Goal: Task Accomplishment & Management: Manage account settings

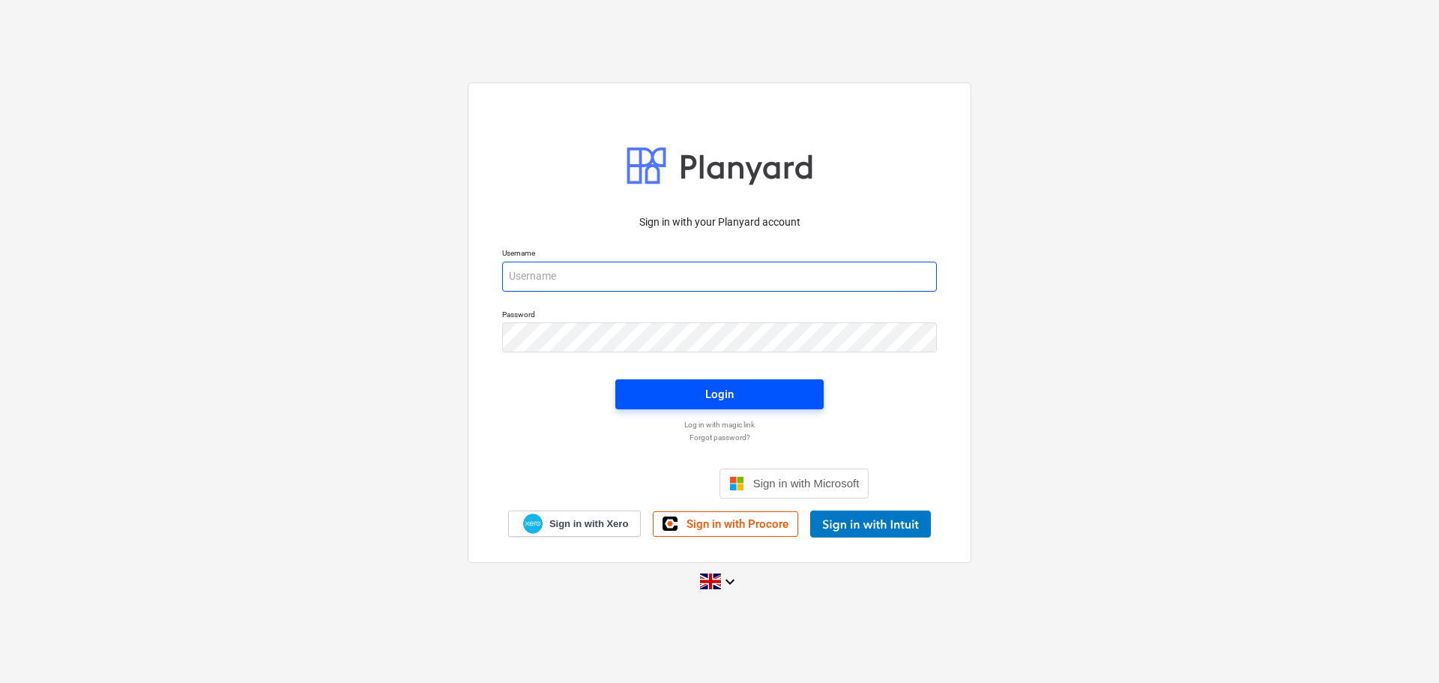
type input "[PERSON_NAME][EMAIL_ADDRESS][PERSON_NAME][DOMAIN_NAME]"
click at [713, 385] on div "Login" at bounding box center [719, 394] width 28 height 19
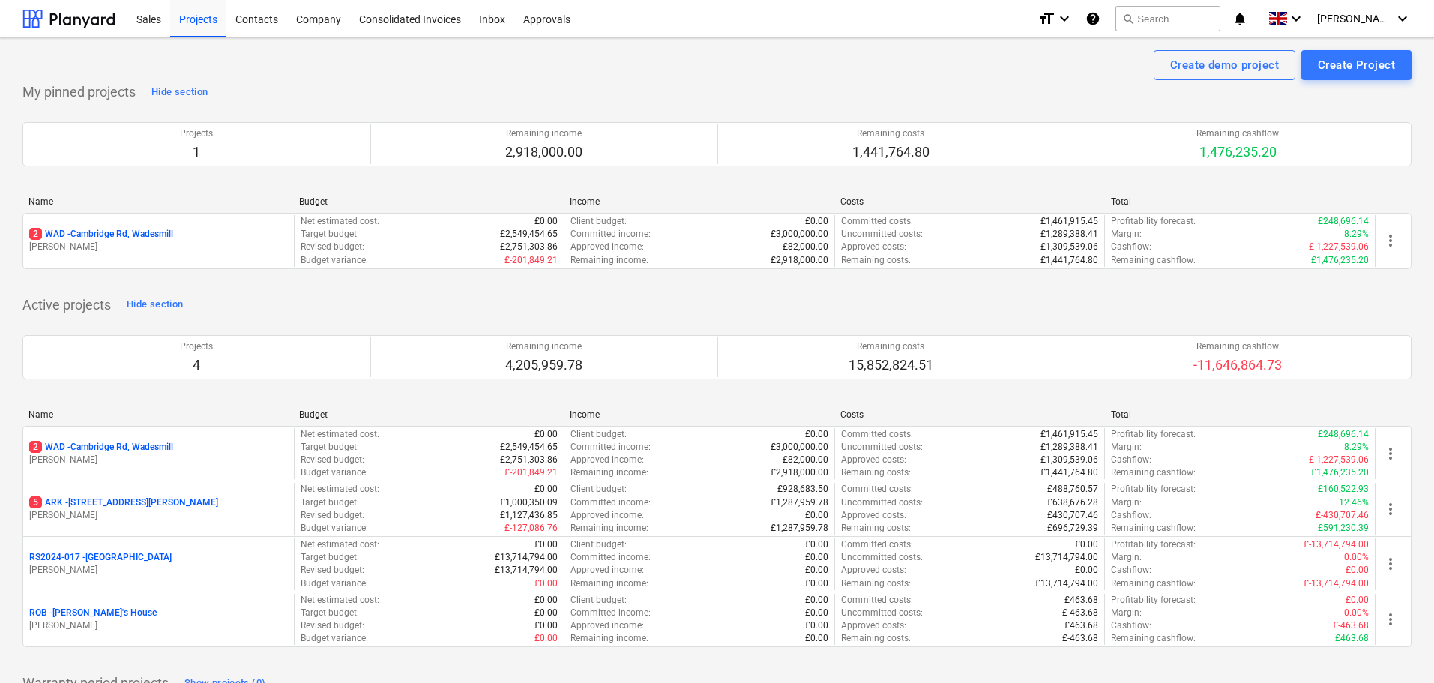
drag, startPoint x: 125, startPoint y: 446, endPoint x: 79, endPoint y: 435, distance: 47.8
click at [125, 446] on p "2 WAD - Cambridge Rd, Wadesmill" at bounding box center [101, 447] width 144 height 13
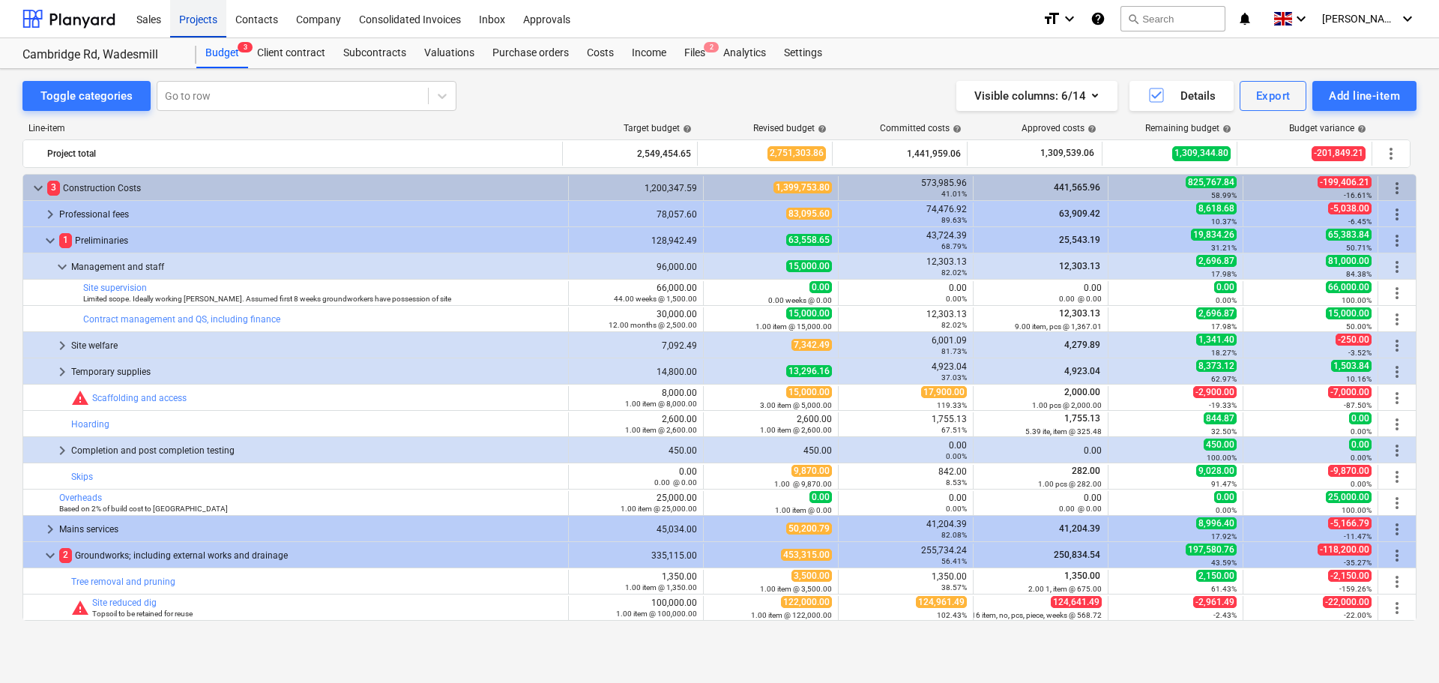
click at [210, 26] on div "Projects" at bounding box center [198, 18] width 56 height 38
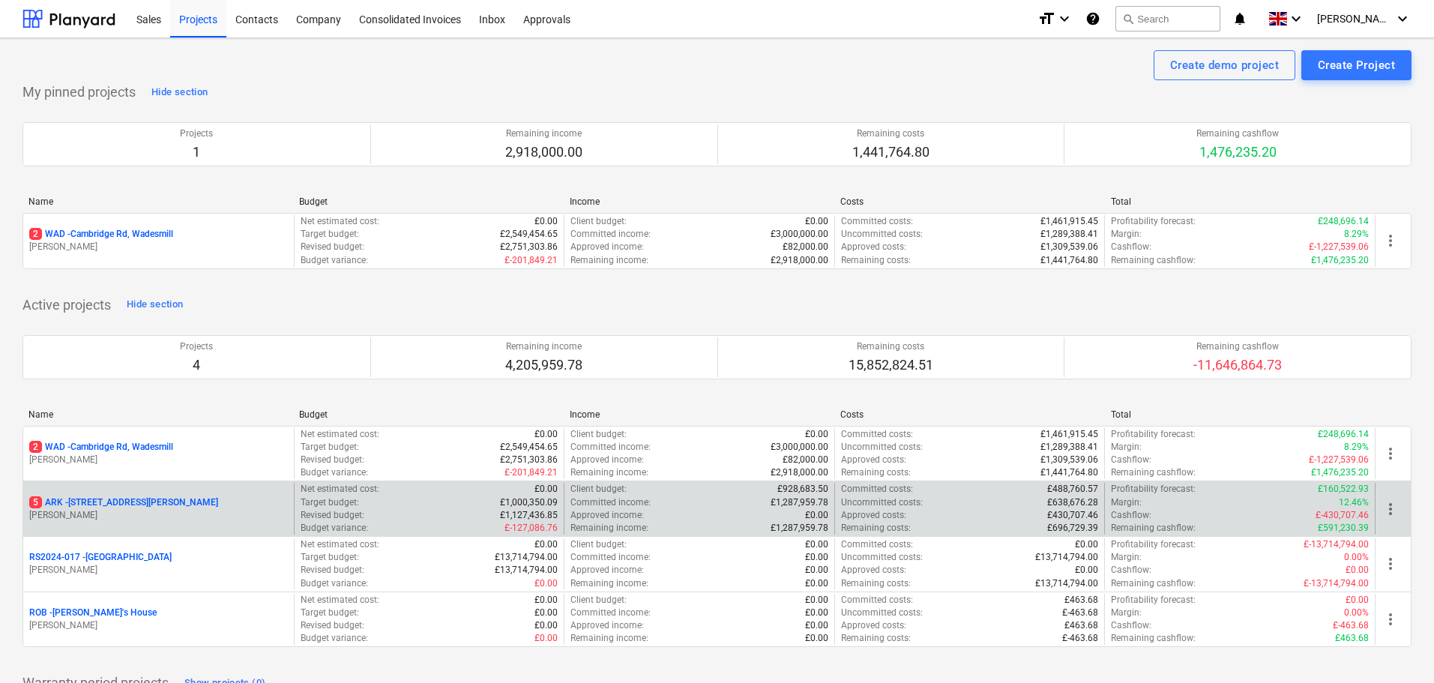
click at [139, 508] on p "5 ARK - 2 Galley [PERSON_NAME]" at bounding box center [123, 502] width 189 height 13
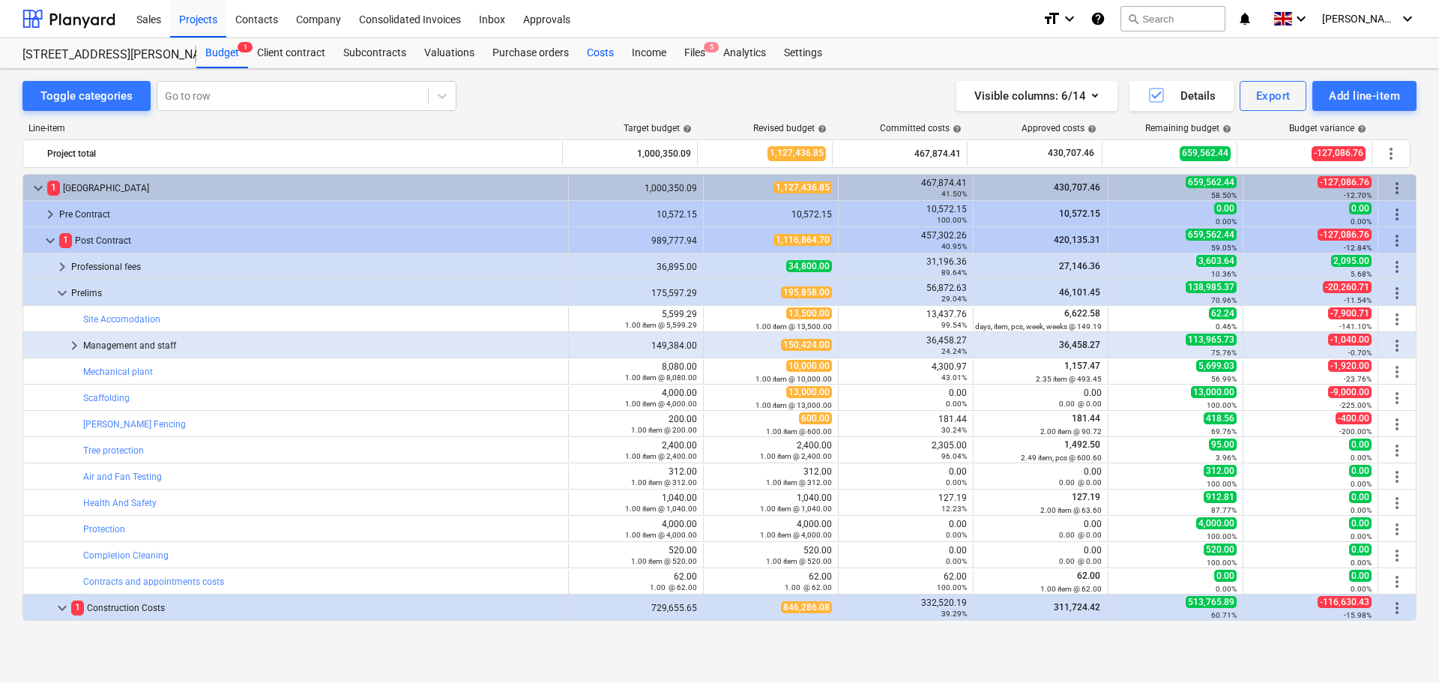
click at [591, 49] on div "Costs" at bounding box center [600, 53] width 45 height 30
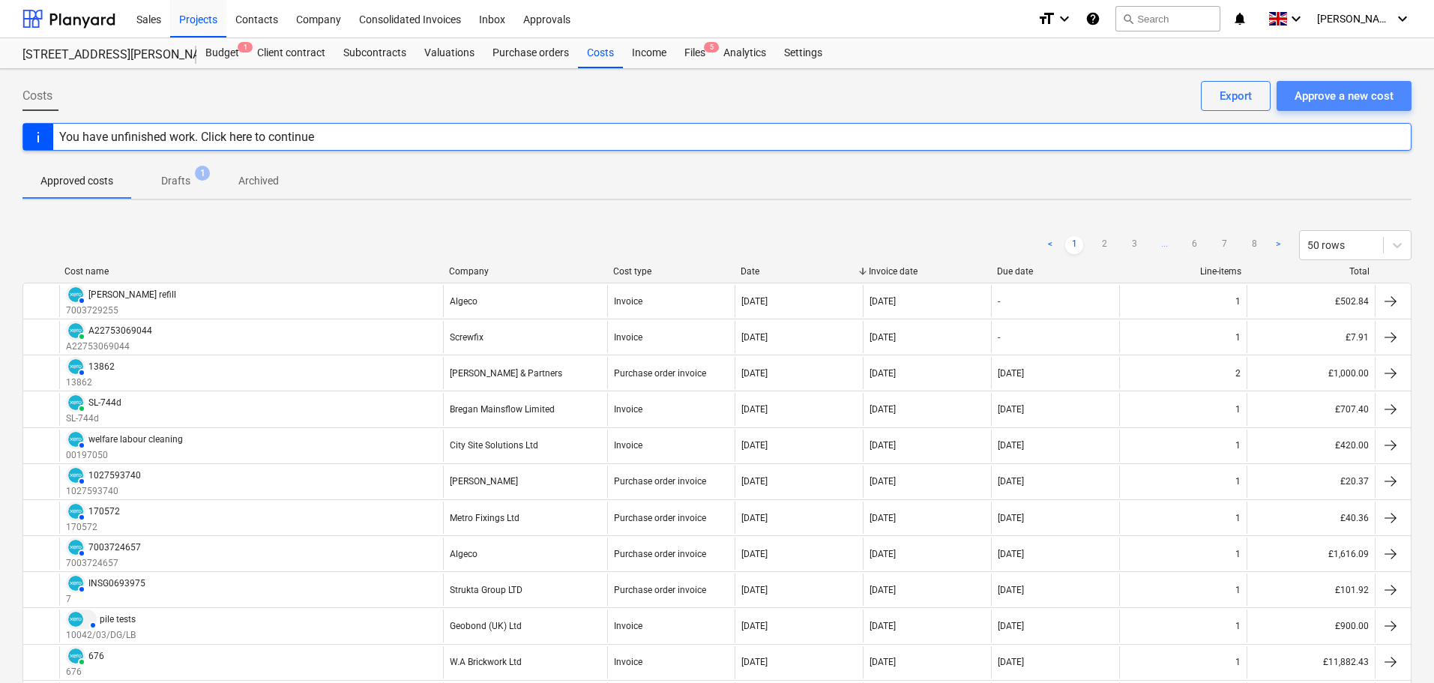
click at [1356, 97] on div "Approve a new cost" at bounding box center [1344, 95] width 99 height 19
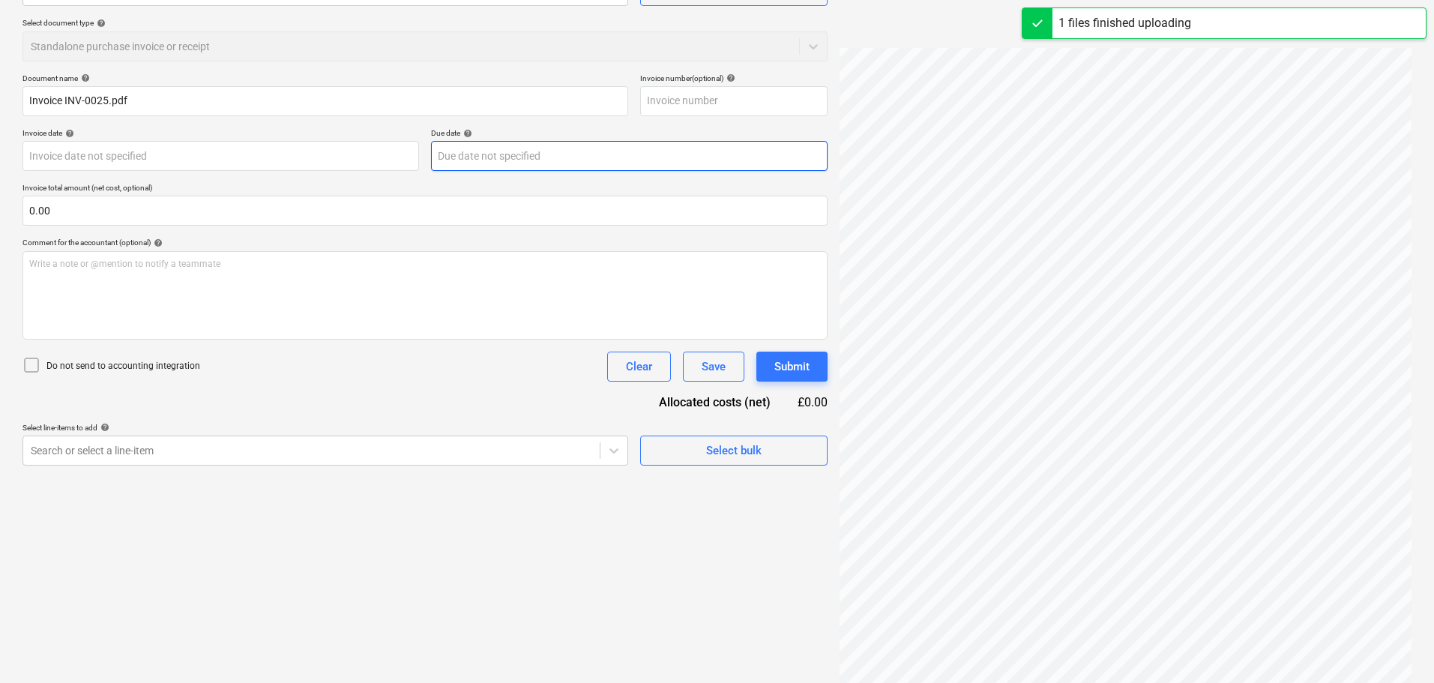
scroll to position [178, 0]
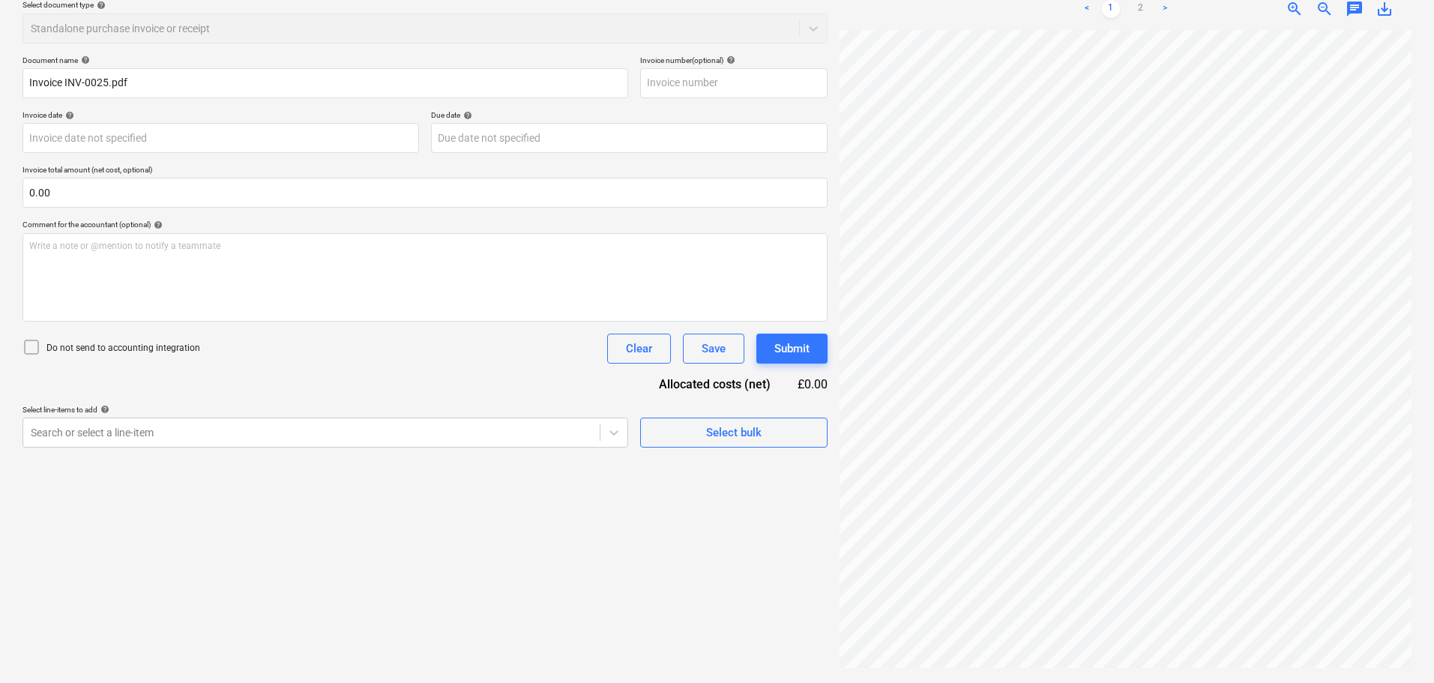
type input "INV-0025"
type input "[DATE]"
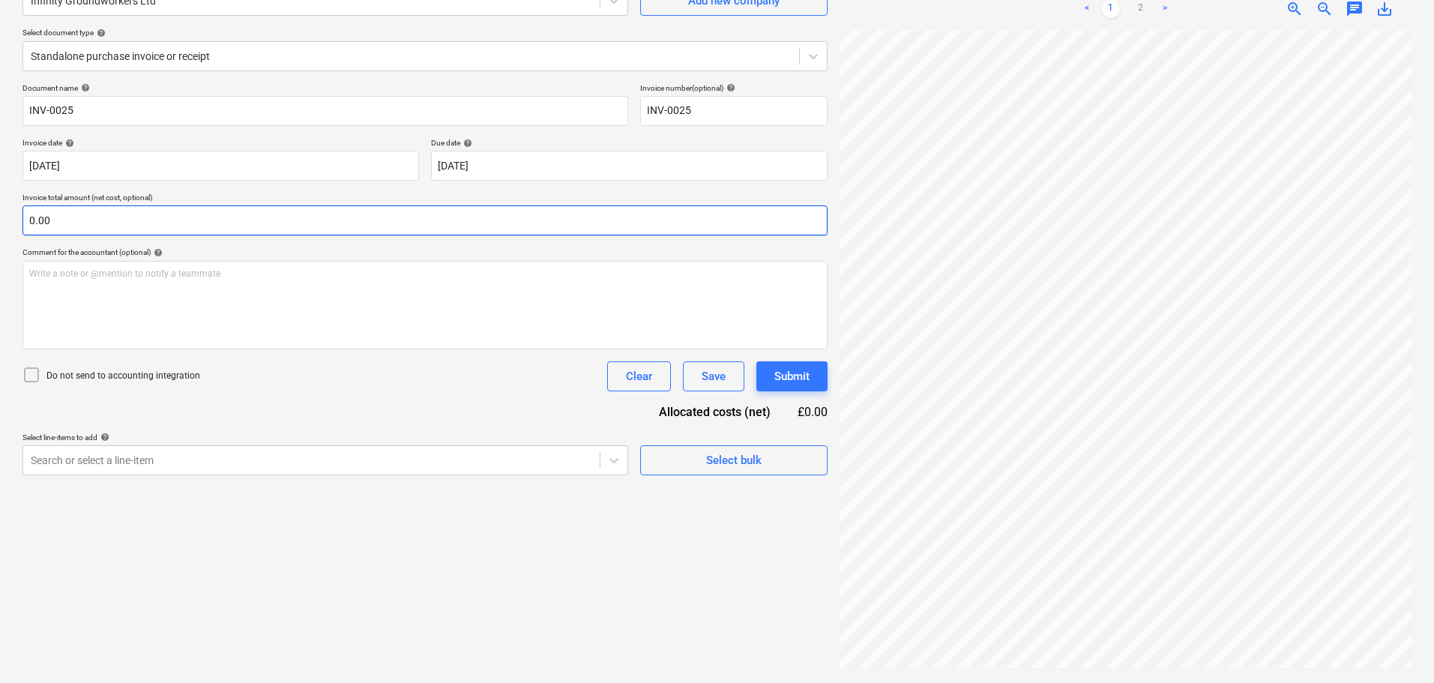
scroll to position [783, 440]
click at [89, 217] on input "text" at bounding box center [424, 220] width 805 height 30
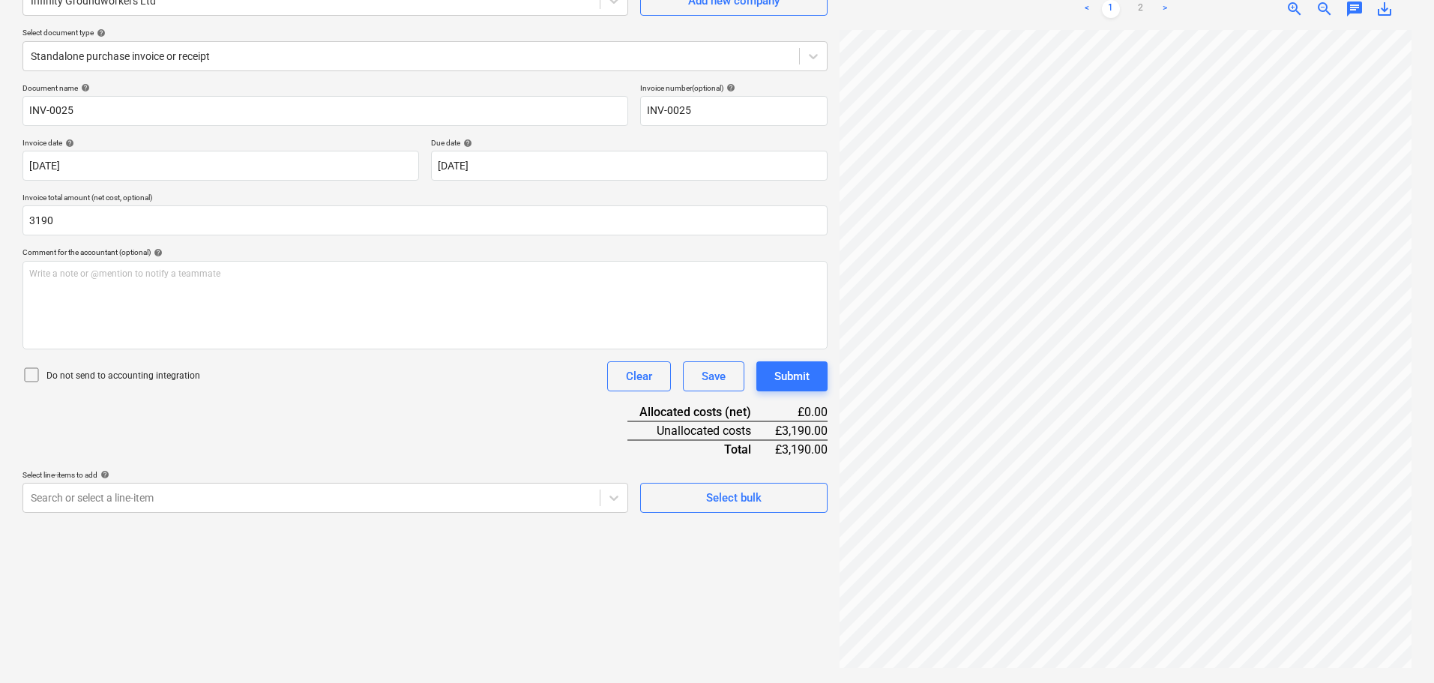
type input "3,190.00"
click at [264, 421] on div "Document name help INV-0025 Invoice number (optional) help INV-0025 Invoice dat…" at bounding box center [424, 298] width 805 height 430
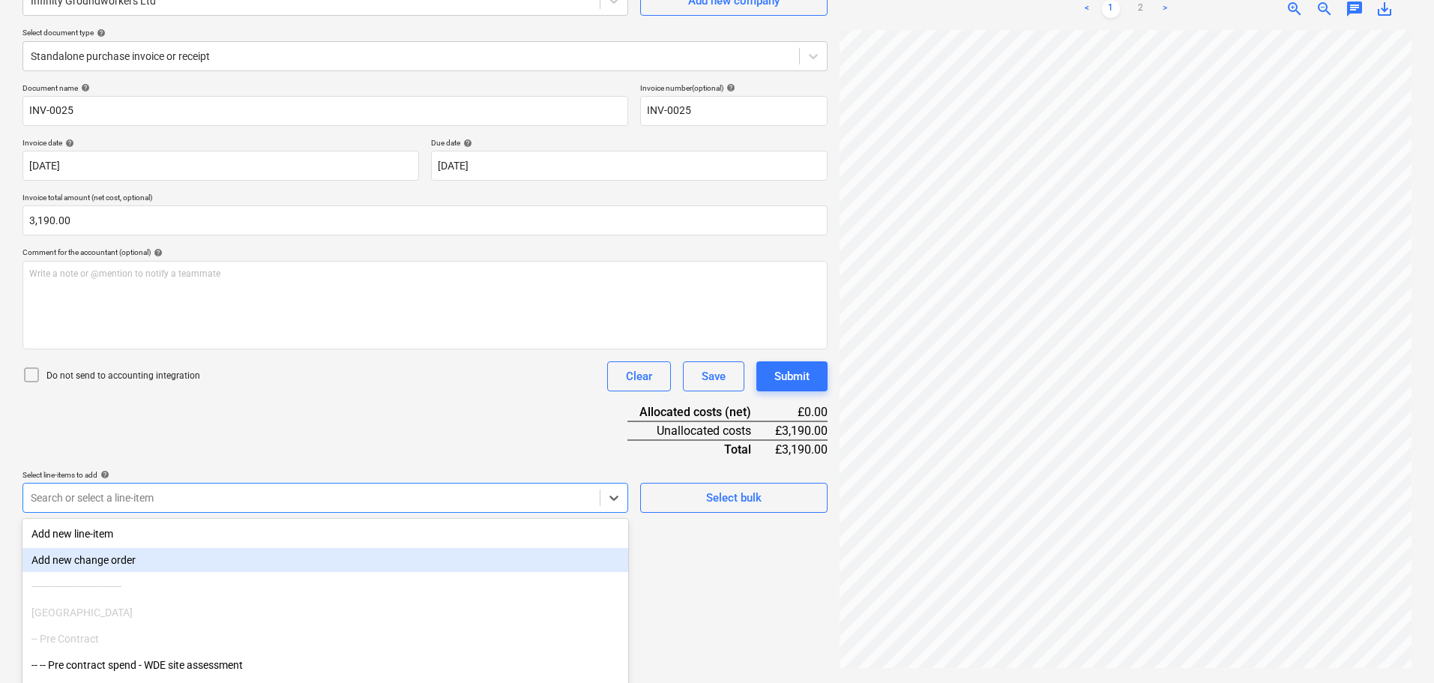
scroll to position [214, 0]
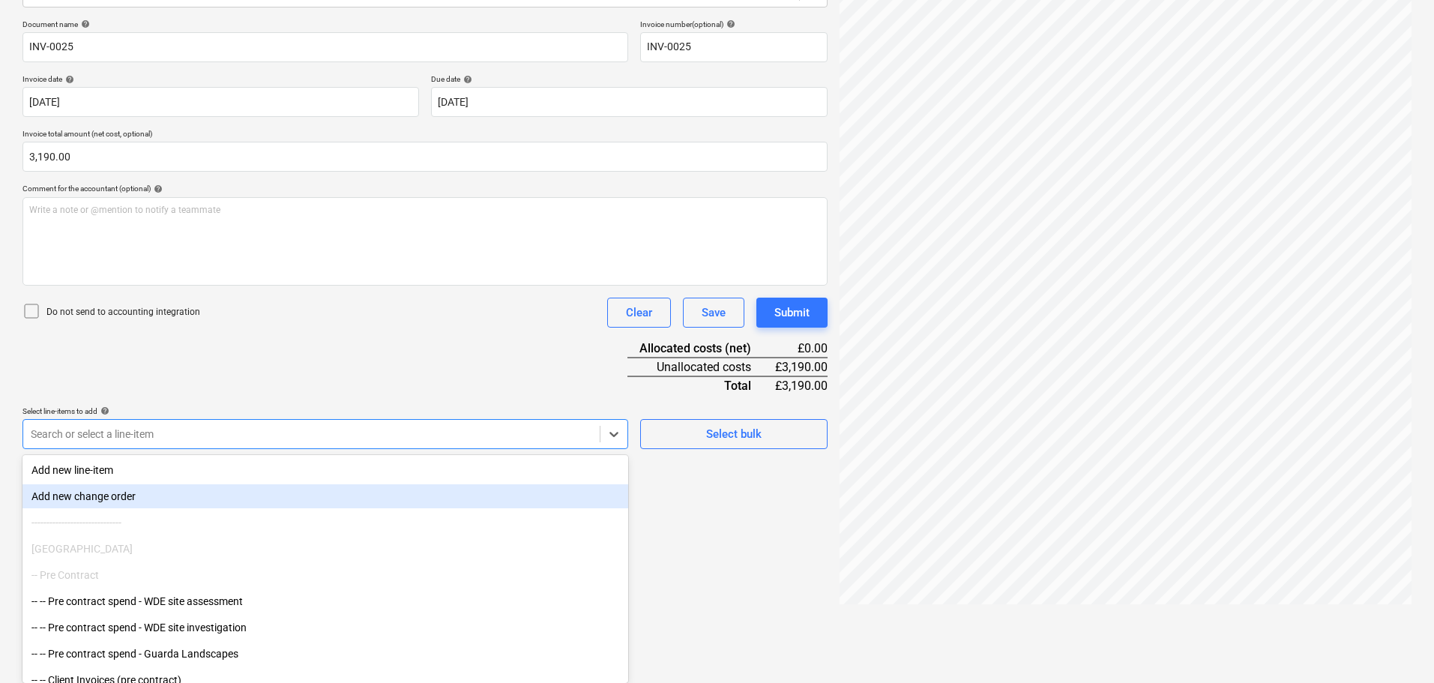
click at [197, 469] on body "Sales Projects Contacts Company Consolidated Invoices Inbox 1 Approvals format_…" at bounding box center [717, 127] width 1434 height 683
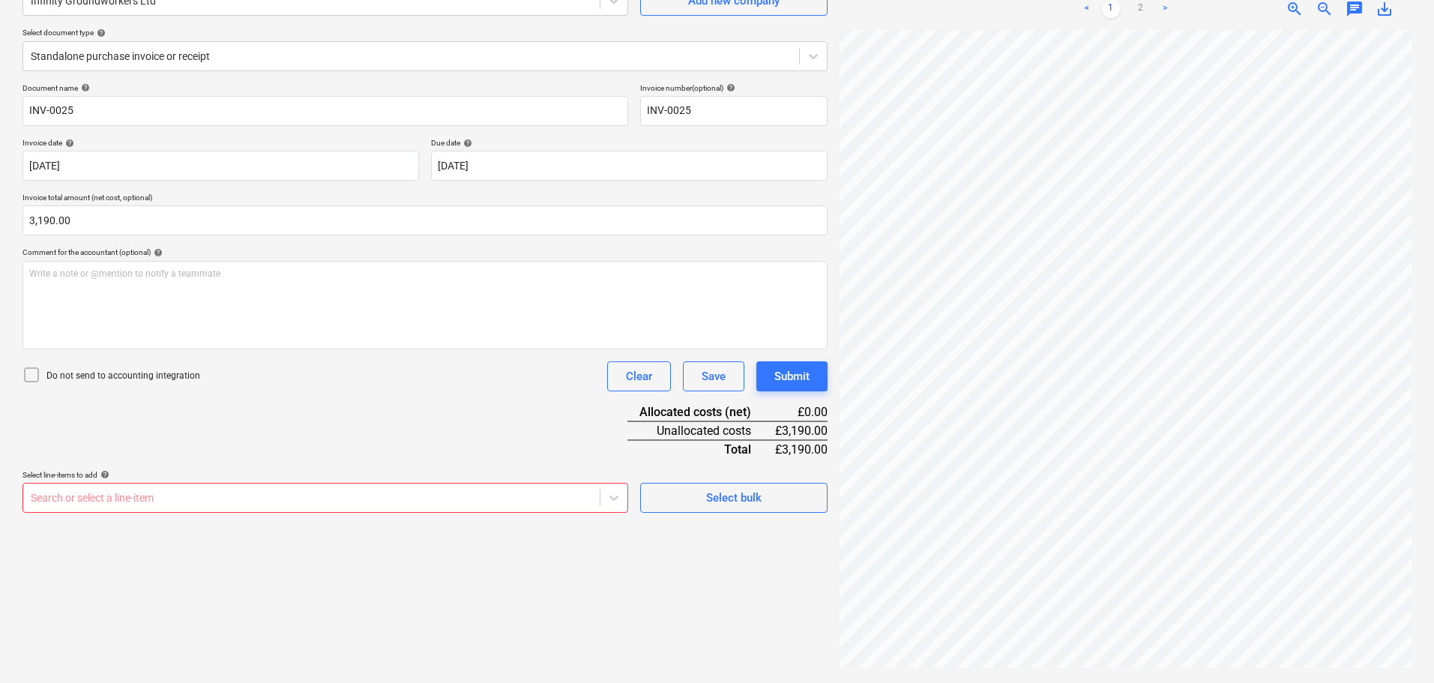
scroll to position [150, 0]
click at [370, 347] on div "Document name help INV-0025 Invoice number (optional) help INV-0025 Invoice dat…" at bounding box center [424, 298] width 805 height 430
click at [253, 502] on body "Sales Projects Contacts Company Consolidated Invoices Inbox 1 Approvals format_…" at bounding box center [717, 191] width 1434 height 683
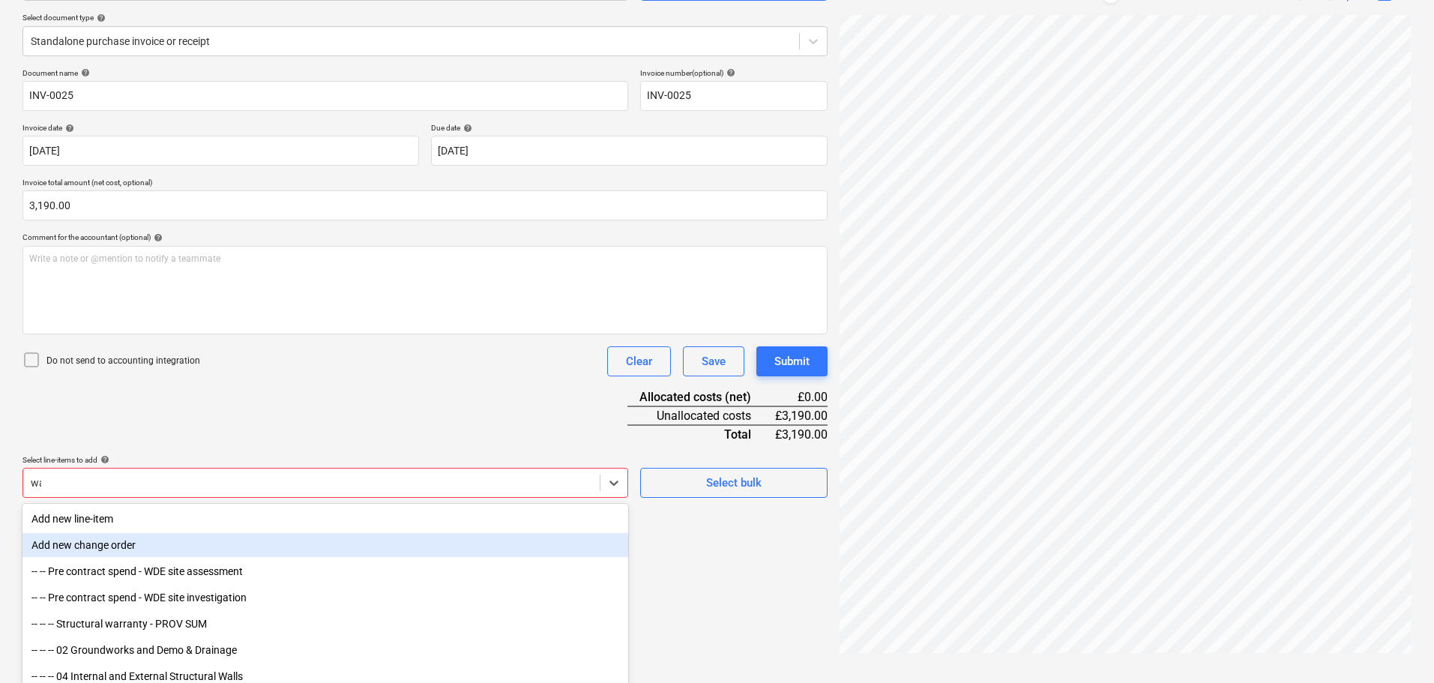
type input "wal"
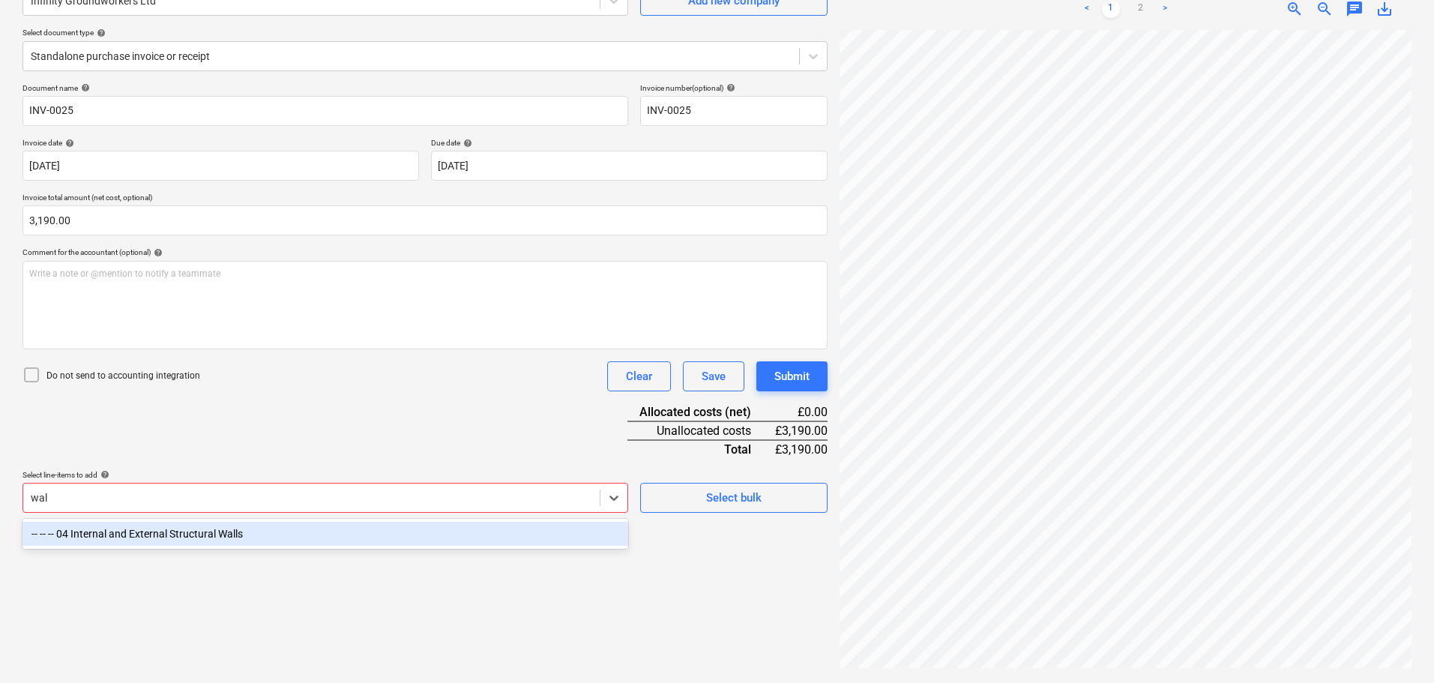
scroll to position [150, 0]
click at [234, 530] on div "-- -- -- 04 Internal and External Structural Walls" at bounding box center [325, 534] width 606 height 24
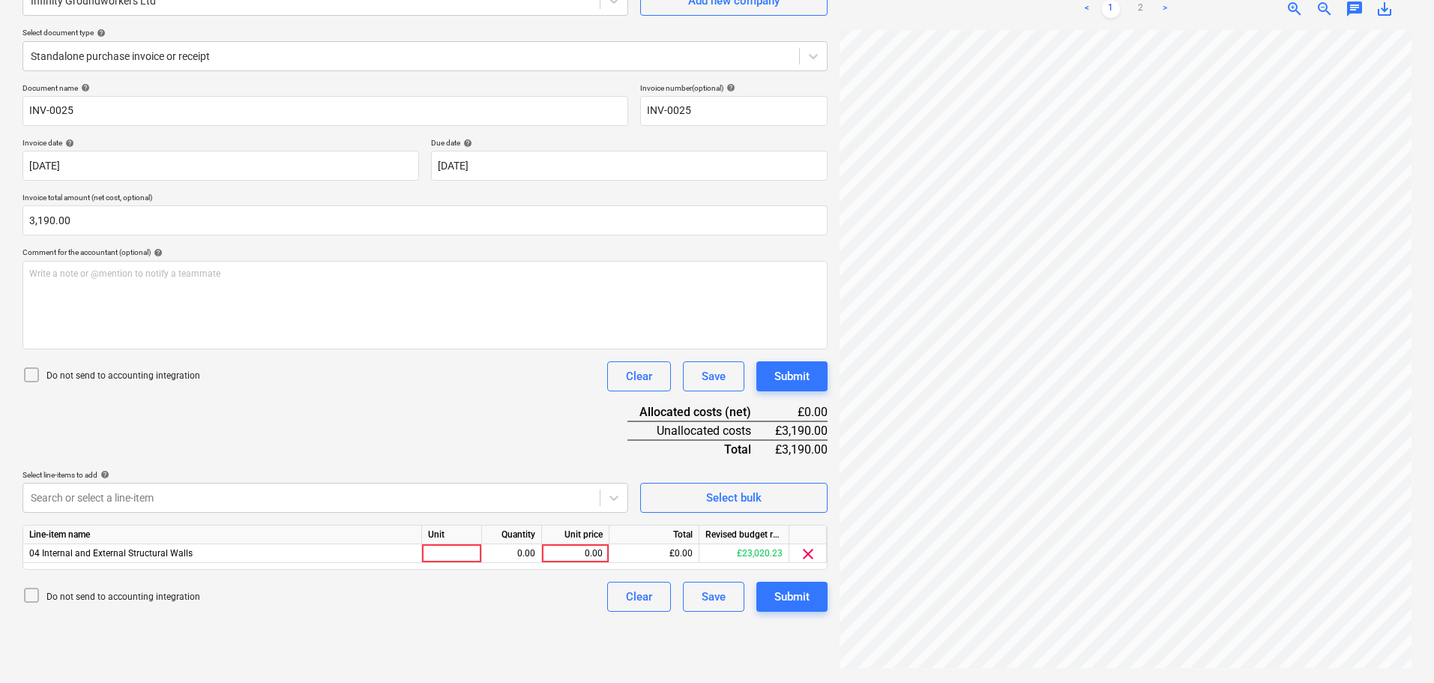
click at [365, 420] on div "Document name help INV-0025 Invoice number (optional) help INV-0025 Invoice dat…" at bounding box center [424, 347] width 805 height 529
click at [463, 556] on div at bounding box center [452, 553] width 60 height 19
type input "item"
type input "3190"
click at [365, 415] on div "Document name help INV-0025 Invoice number (optional) help INV-0025 Invoice dat…" at bounding box center [424, 347] width 805 height 529
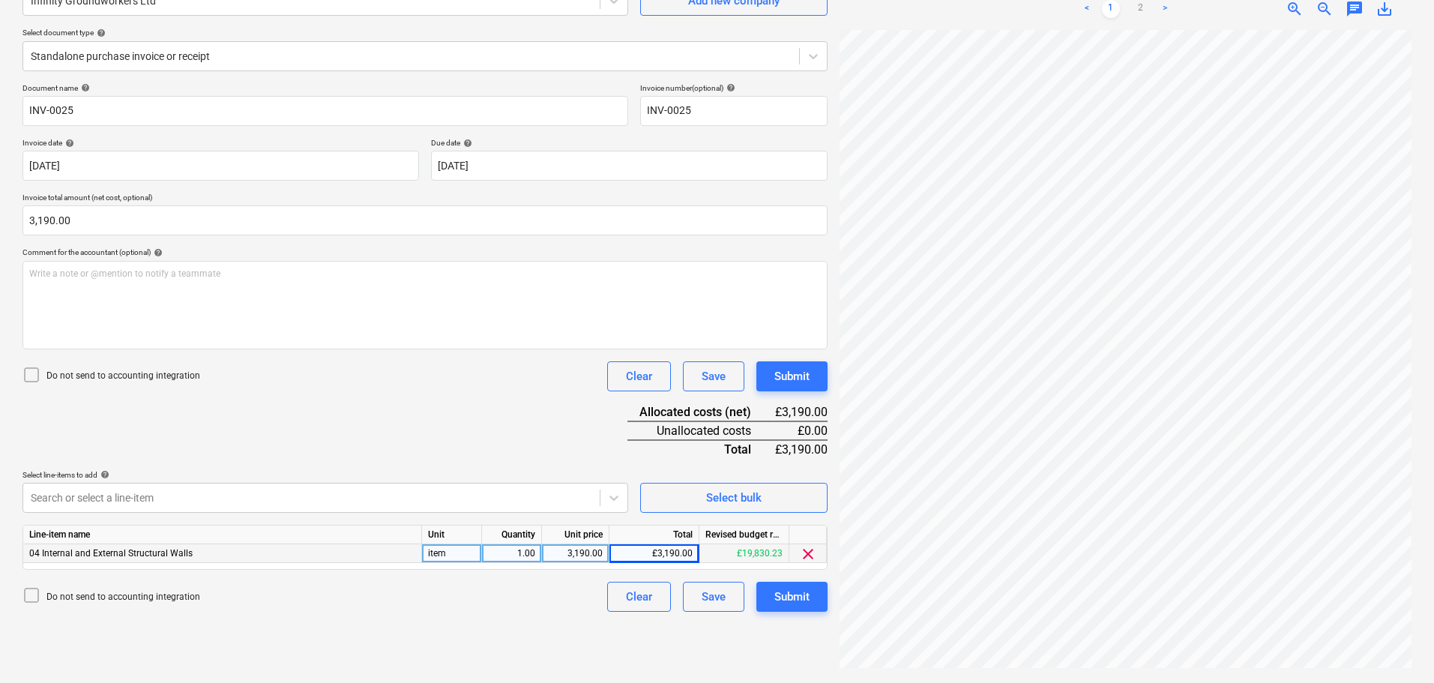
click at [413, 407] on div "Document name help INV-0025 Invoice number (optional) help INV-0025 Invoice dat…" at bounding box center [424, 347] width 805 height 529
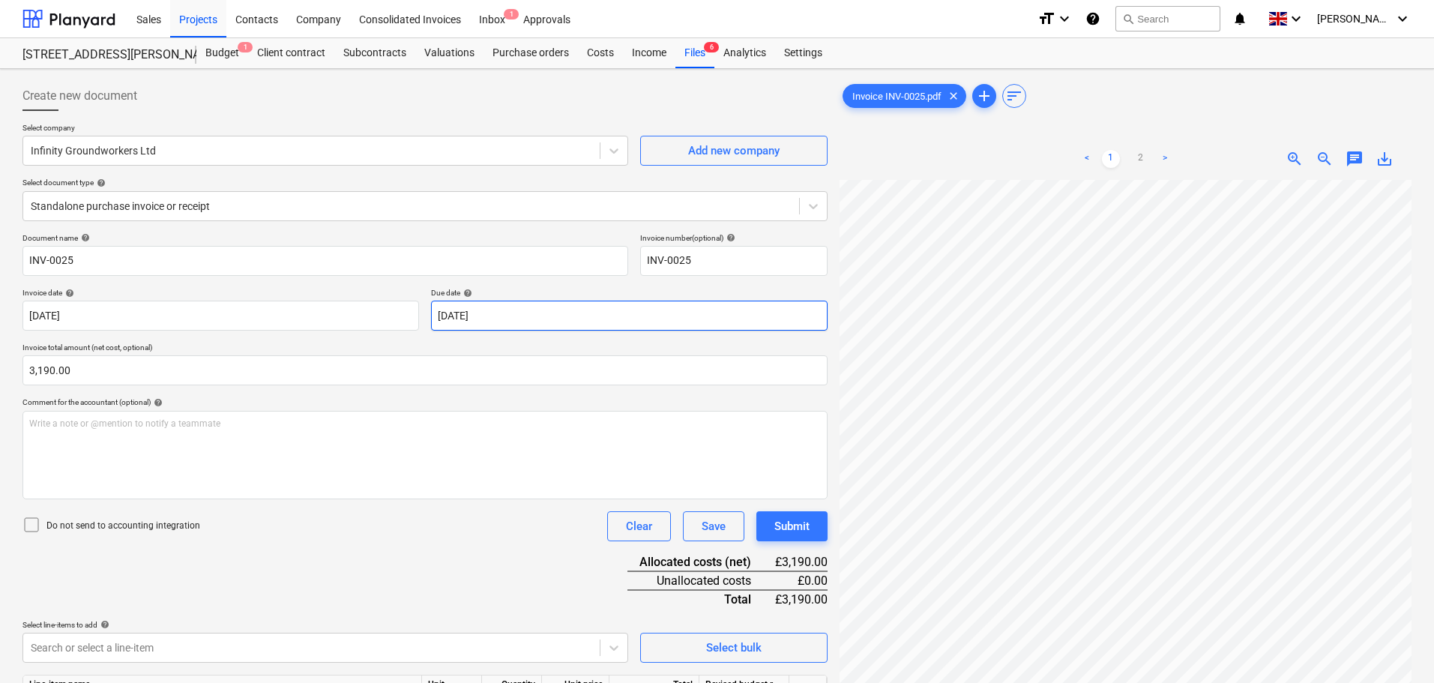
scroll to position [89, 201]
click at [453, 320] on body "Sales Projects Contacts Company Consolidated Invoices Inbox 1 Approvals format_…" at bounding box center [717, 341] width 1434 height 683
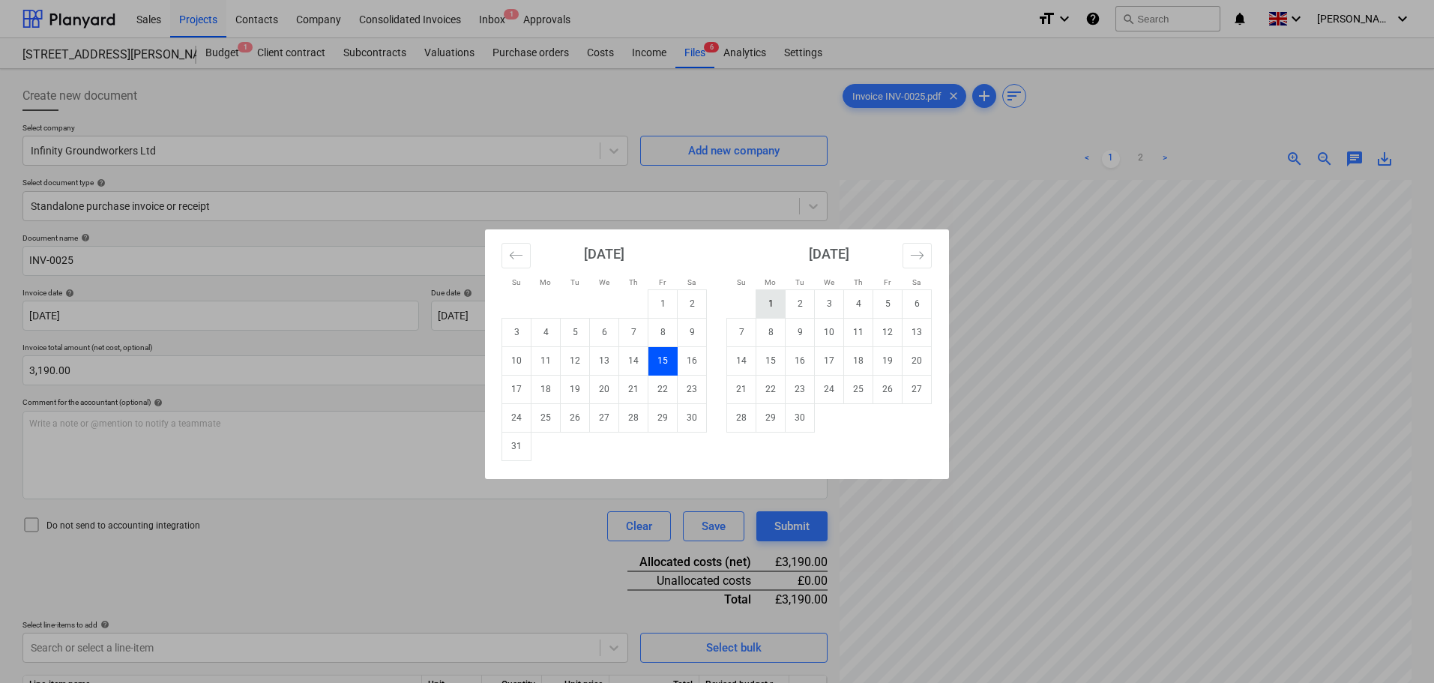
click at [772, 306] on td "1" at bounding box center [770, 303] width 29 height 28
type input "[DATE]"
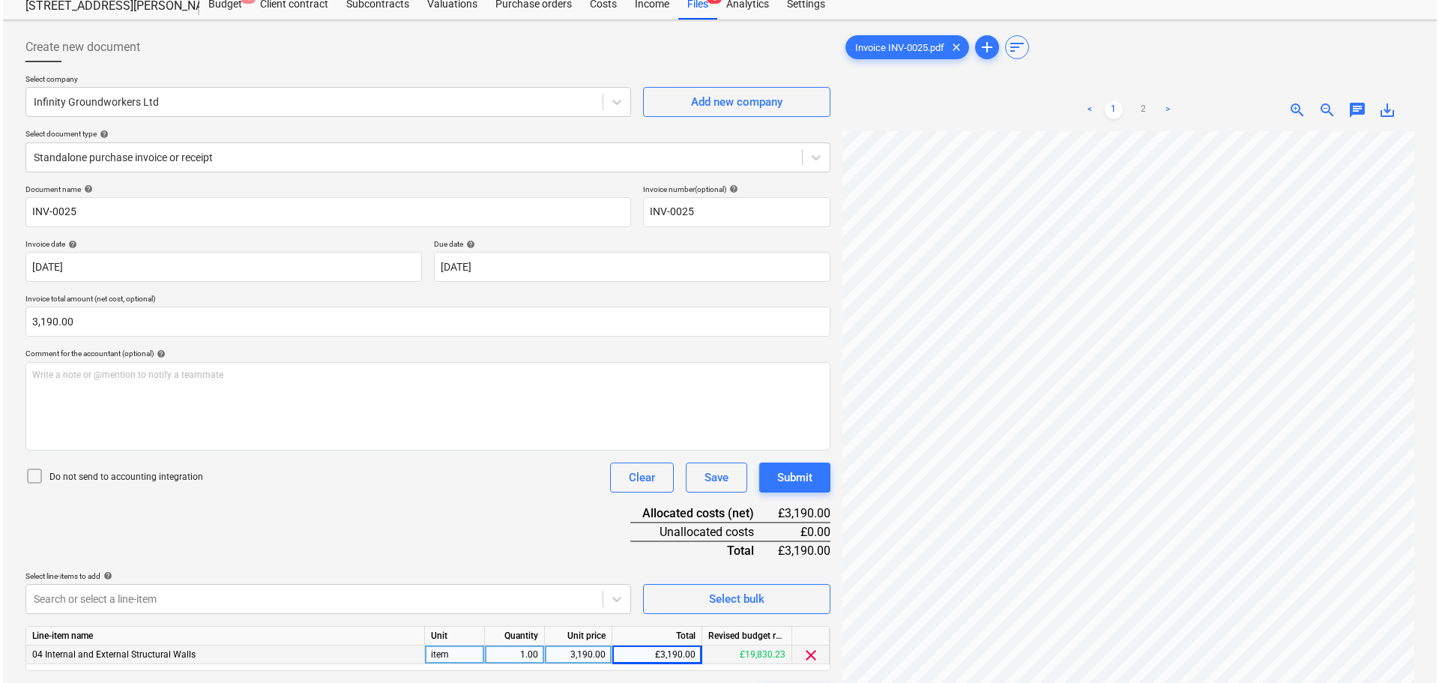
scroll to position [75, 0]
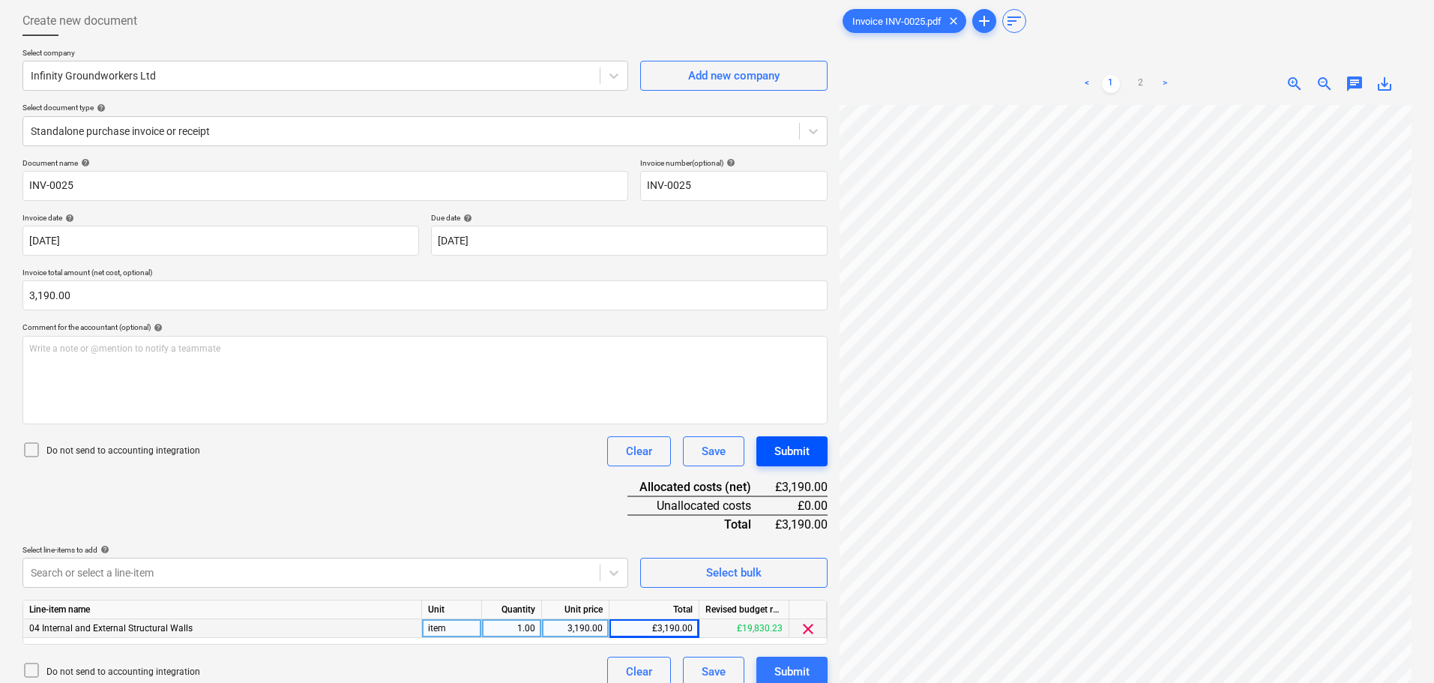
click at [786, 446] on div "Submit" at bounding box center [791, 451] width 35 height 19
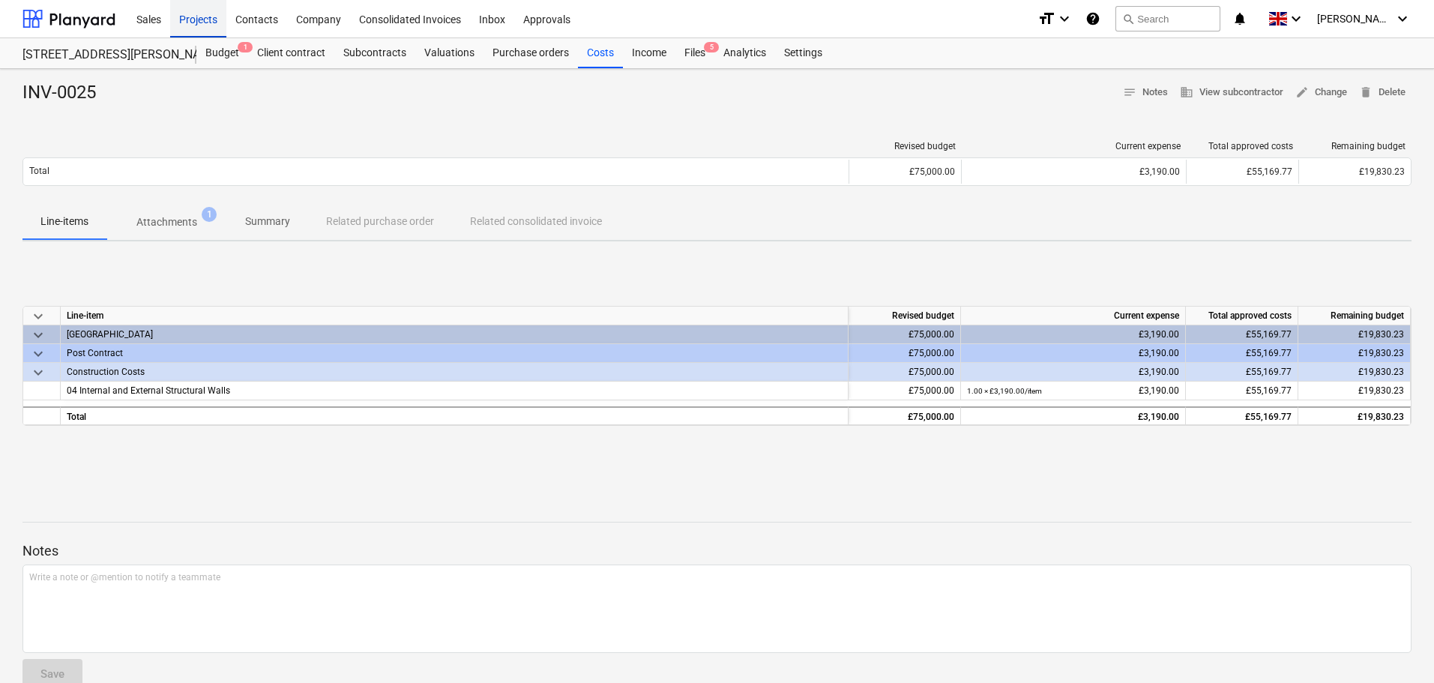
click at [196, 16] on div "Projects" at bounding box center [198, 18] width 56 height 38
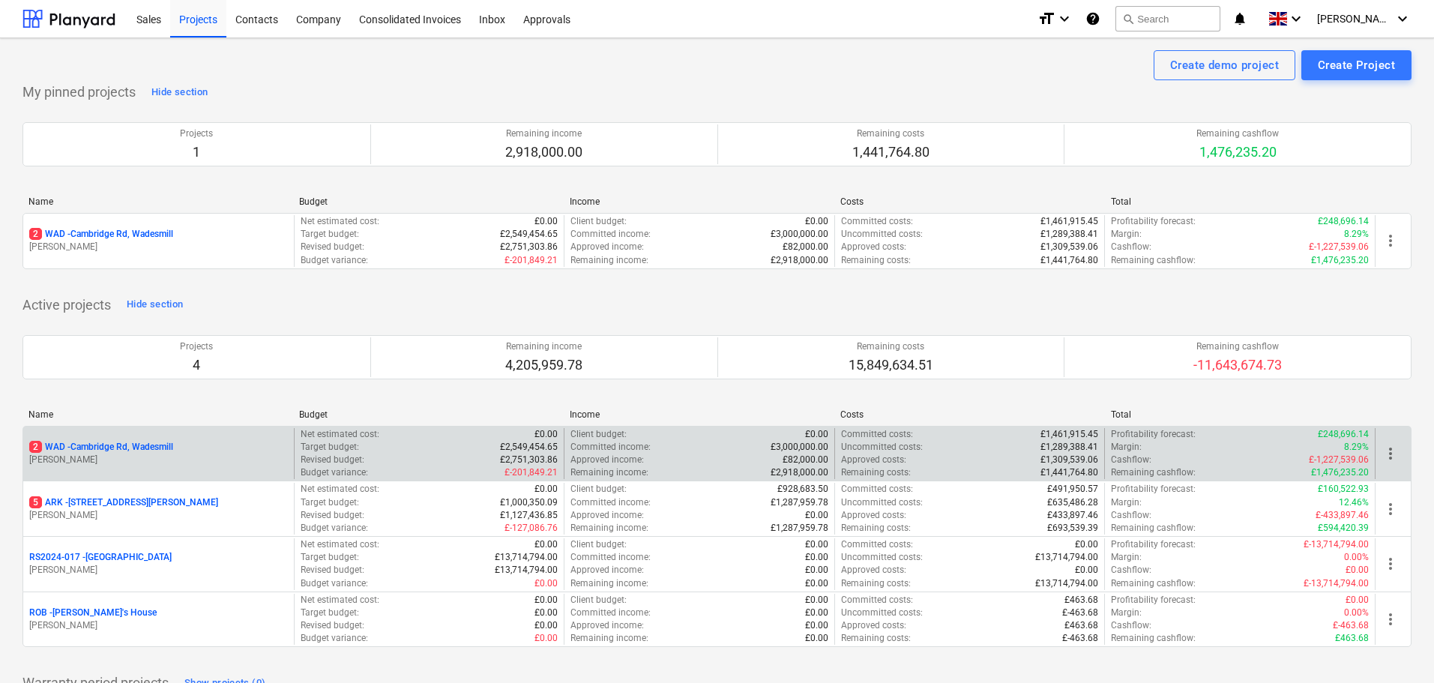
click at [111, 450] on p "2 WAD - Cambridge Rd, Wadesmill" at bounding box center [101, 447] width 144 height 13
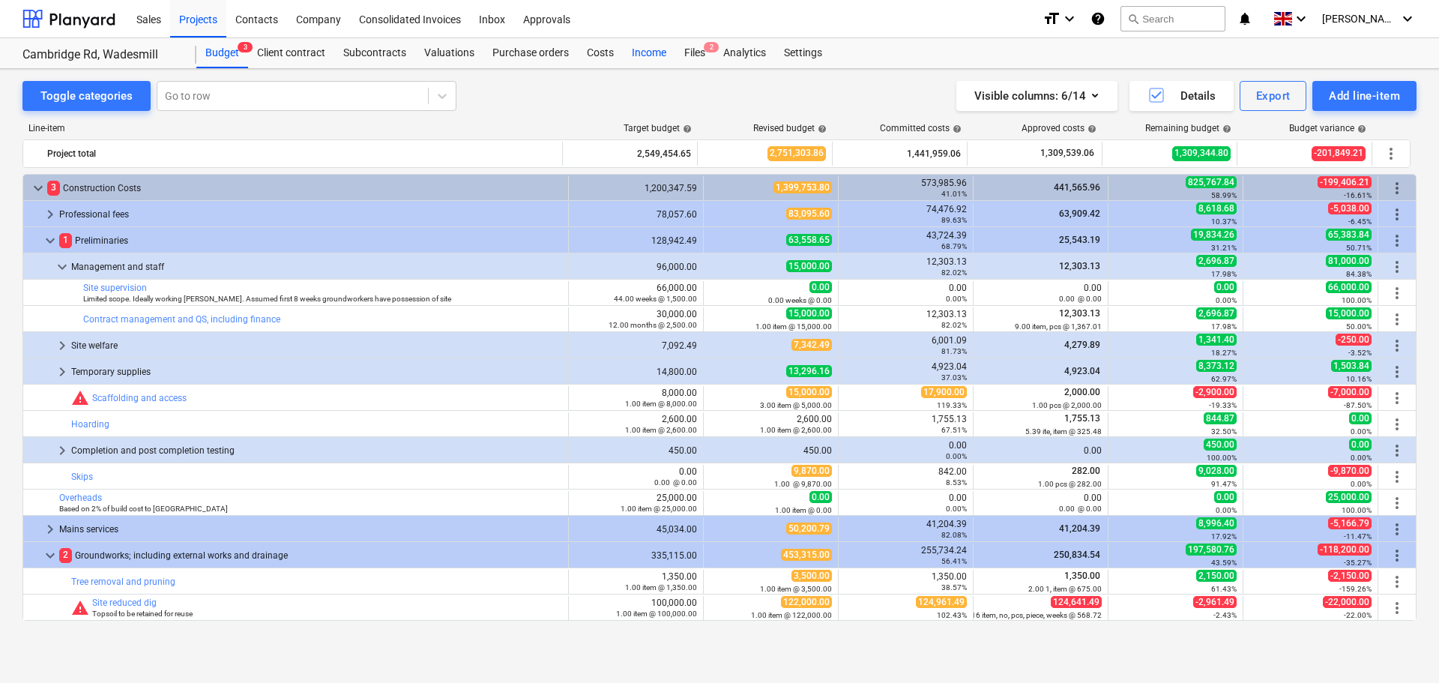
click at [592, 55] on div "Costs" at bounding box center [600, 53] width 45 height 30
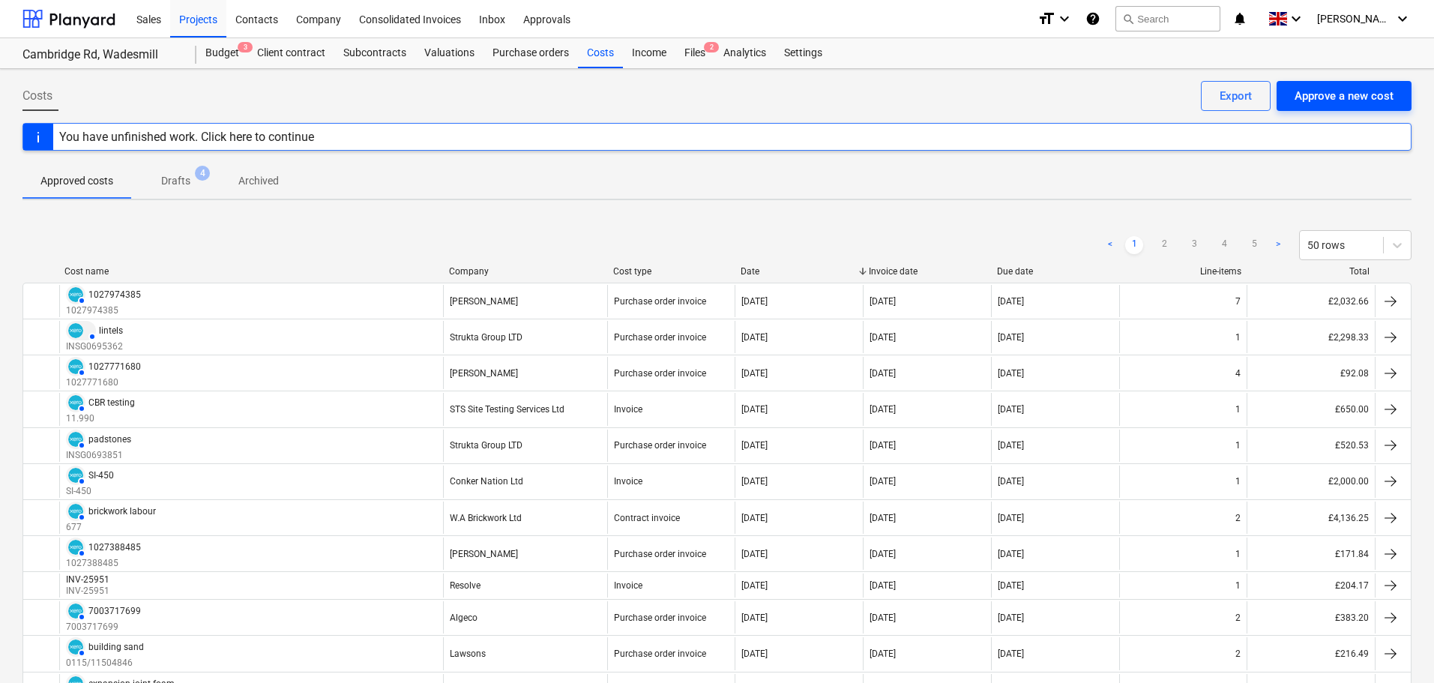
click at [1319, 94] on div "Approve a new cost" at bounding box center [1344, 95] width 99 height 19
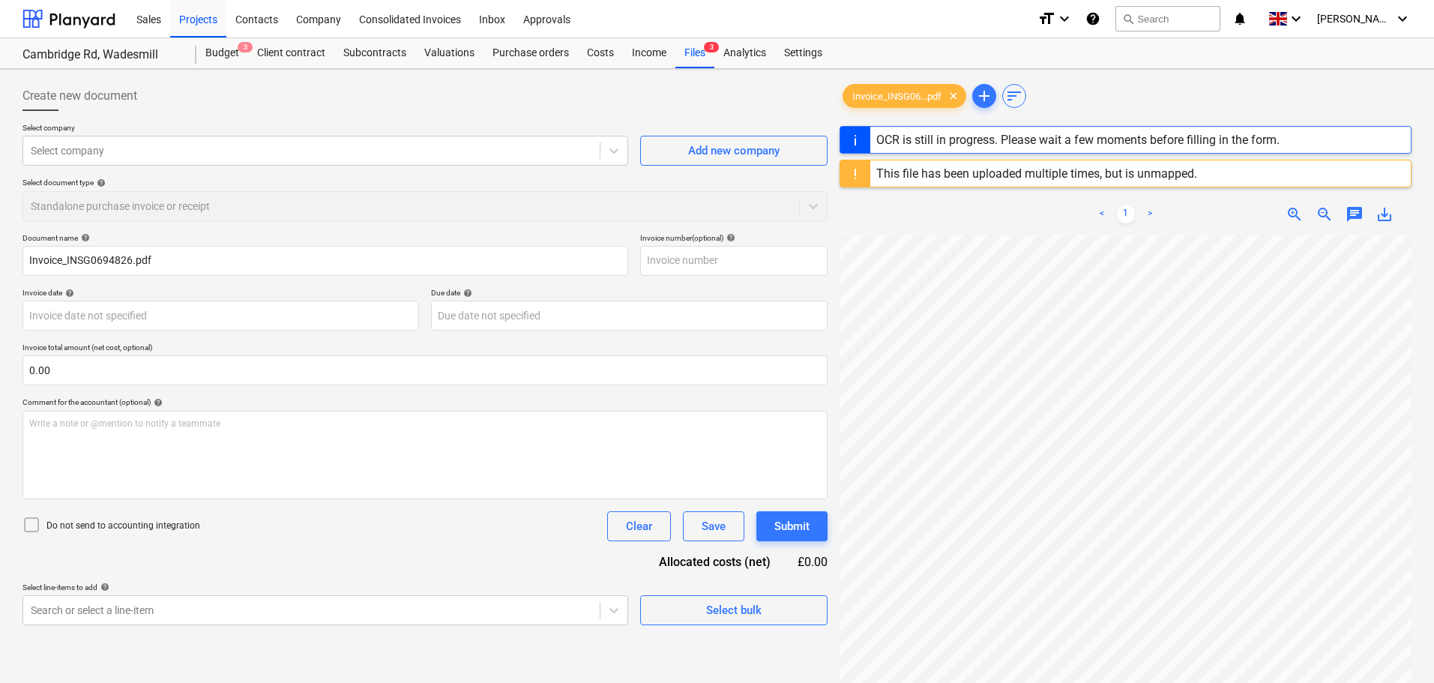
type input "08356072"
type input "[DATE]"
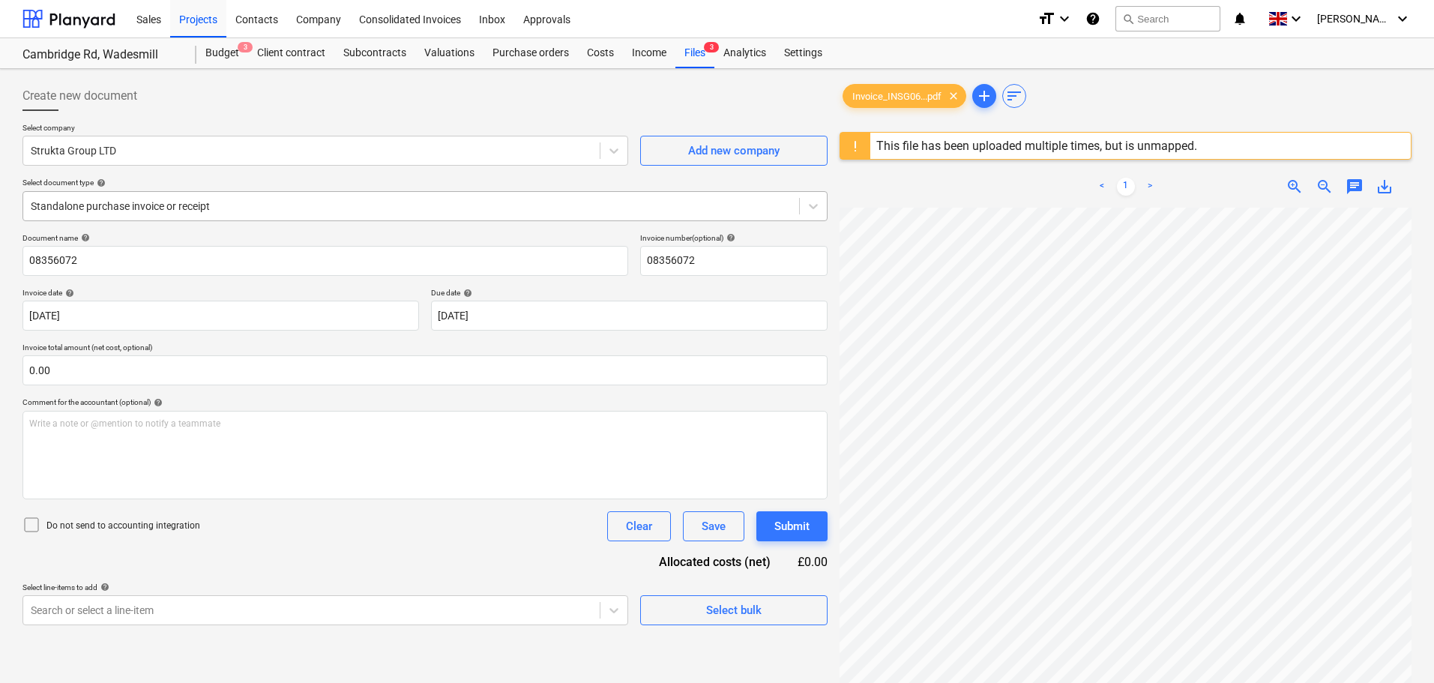
drag, startPoint x: 1026, startPoint y: 145, endPoint x: 151, endPoint y: 210, distance: 877.3
click at [151, 210] on div at bounding box center [411, 206] width 761 height 15
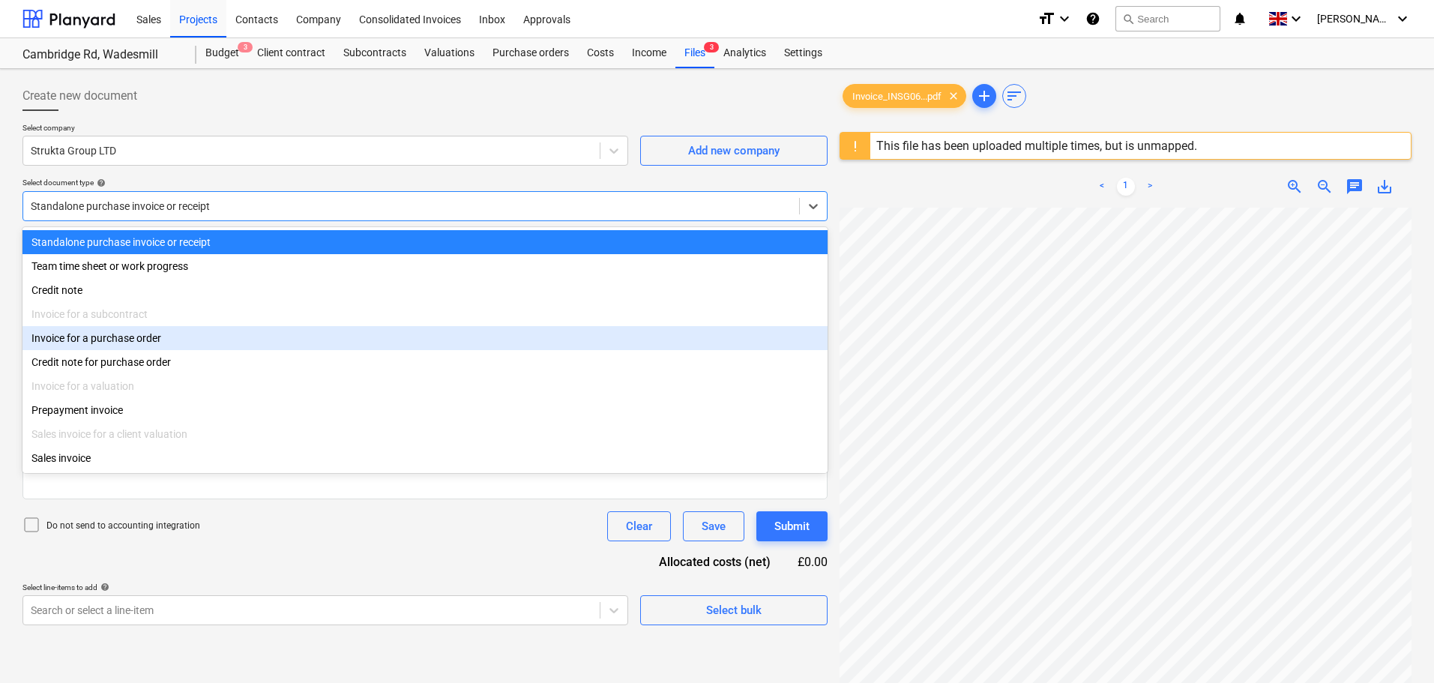
click at [135, 347] on div "Invoice for a purchase order" at bounding box center [424, 338] width 805 height 24
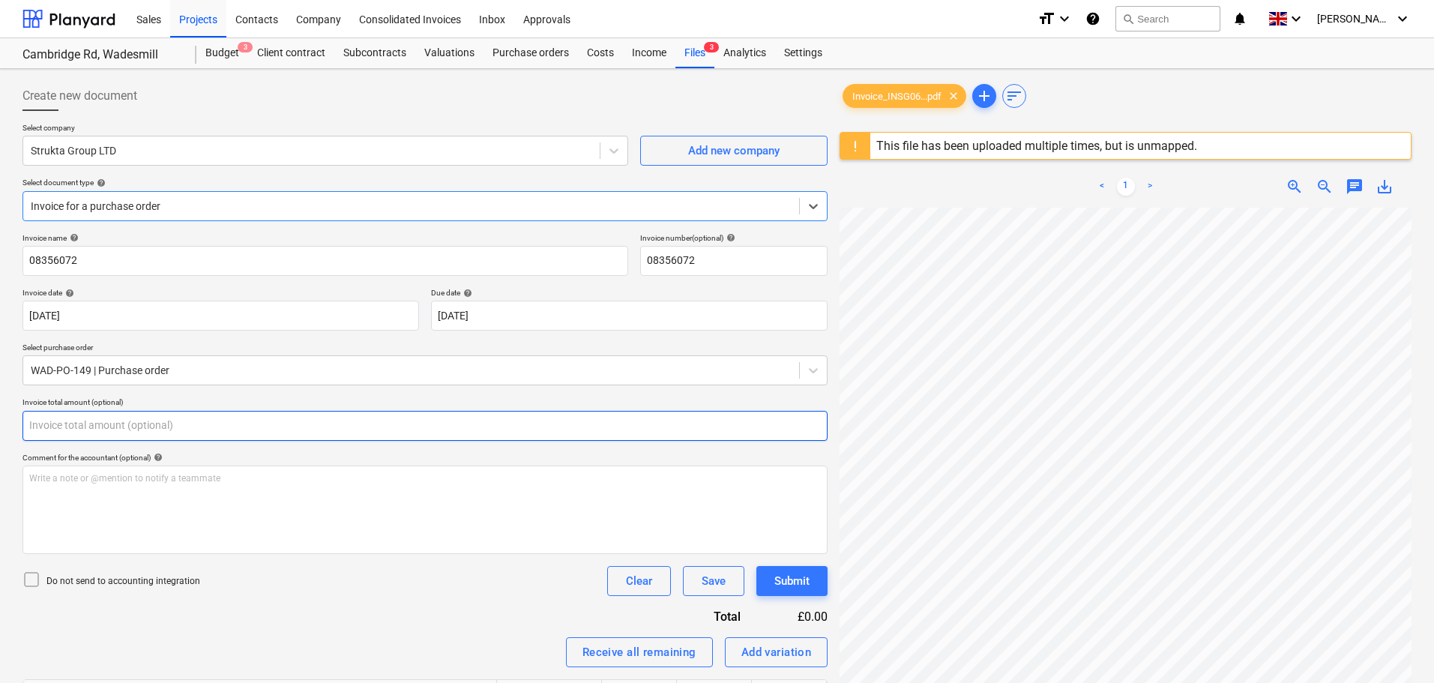
click at [88, 428] on input "text" at bounding box center [424, 426] width 805 height 30
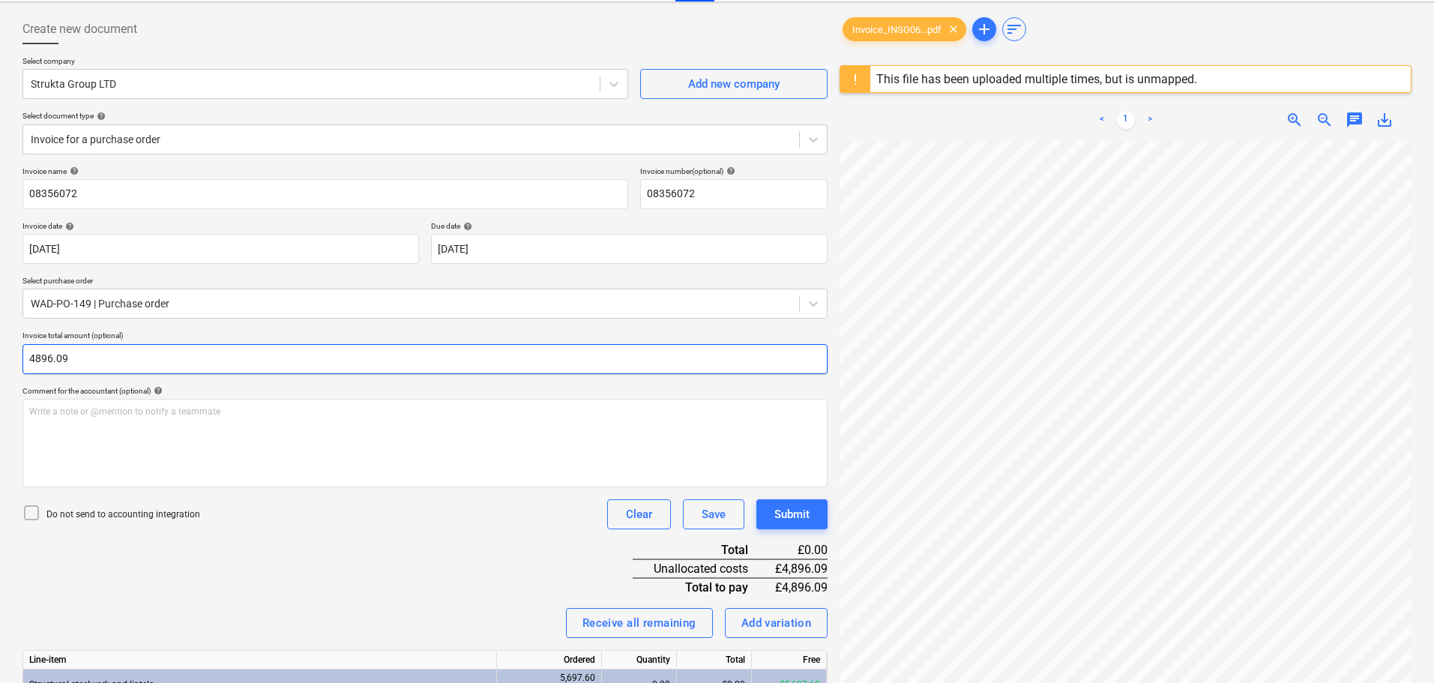
scroll to position [178, 0]
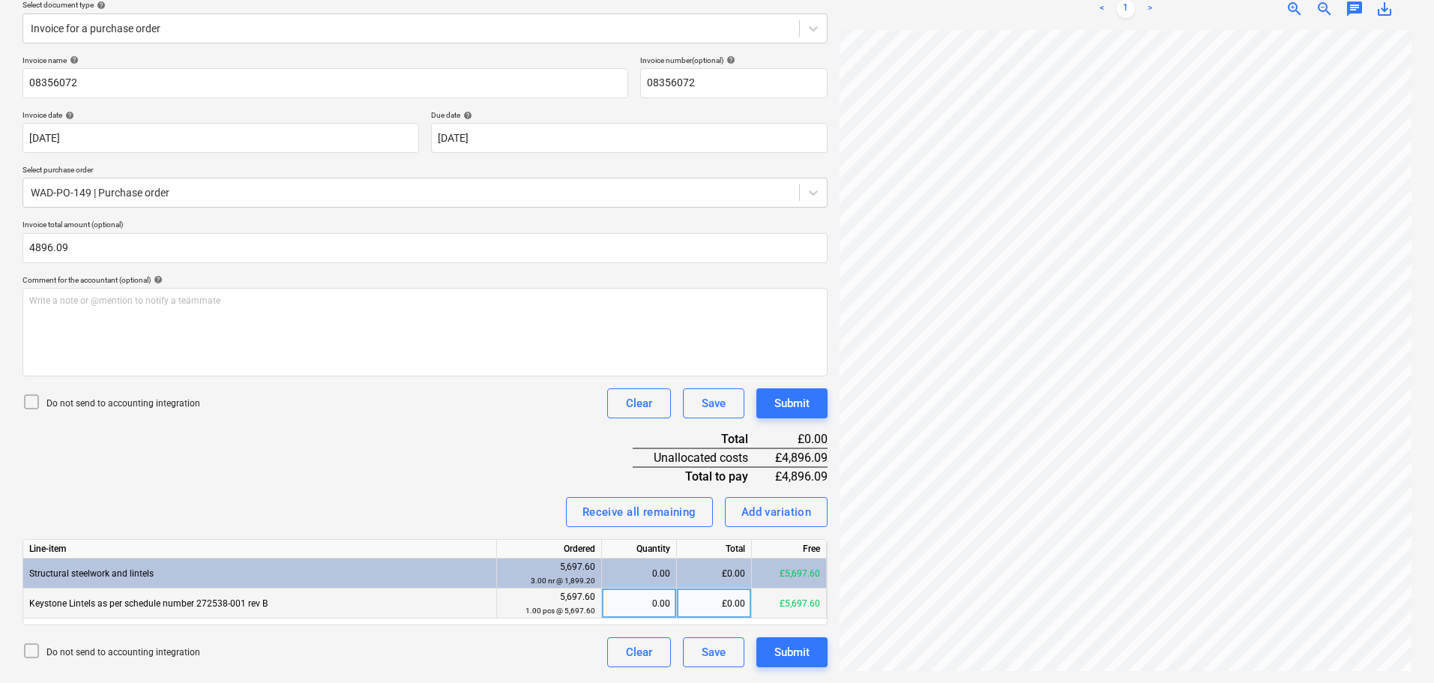
type input "4,896.09"
click at [712, 605] on div "£0.00" at bounding box center [714, 604] width 75 height 30
type input "4896.09"
click at [388, 477] on div "Invoice name help 08356072 Invoice number (optional) help 08356072 Invoice date…" at bounding box center [424, 361] width 805 height 612
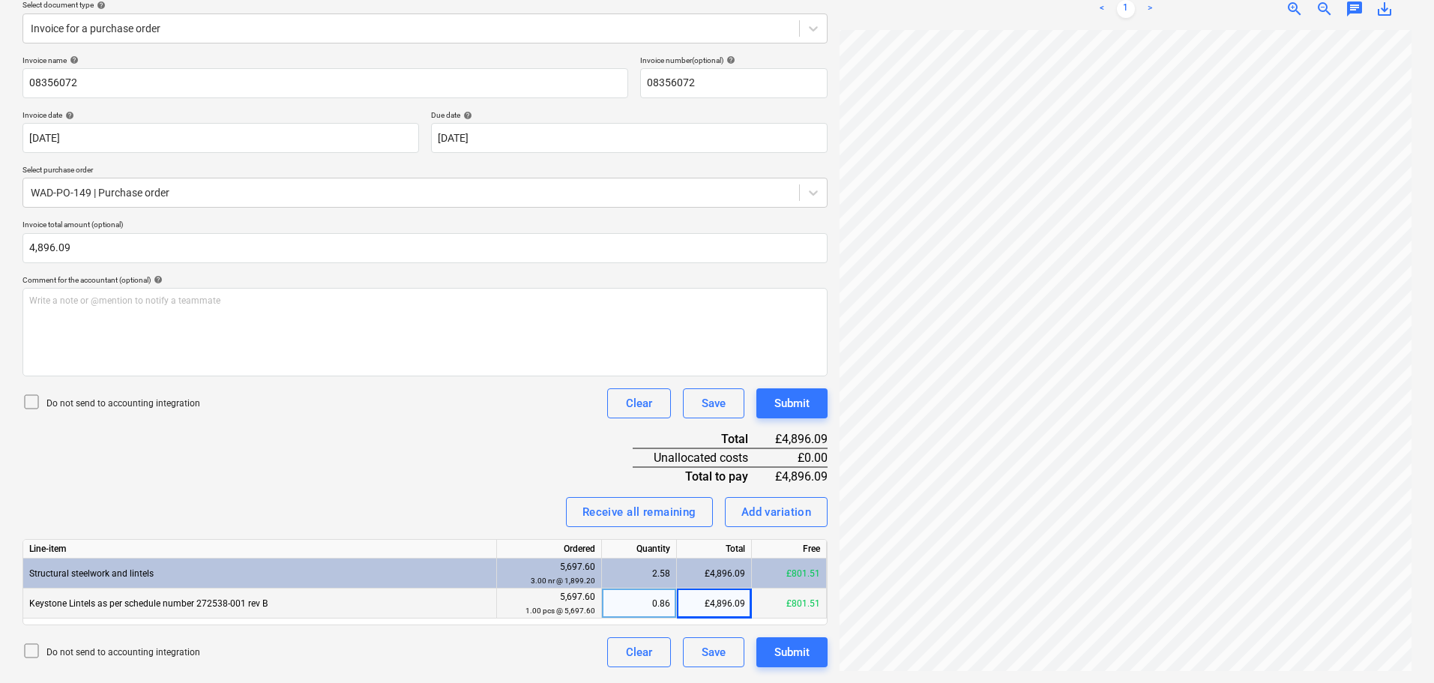
click at [422, 444] on div "Invoice name help 08356072 Invoice number (optional) help 08356072 Invoice date…" at bounding box center [424, 361] width 805 height 612
click at [791, 405] on div "Submit" at bounding box center [791, 403] width 35 height 19
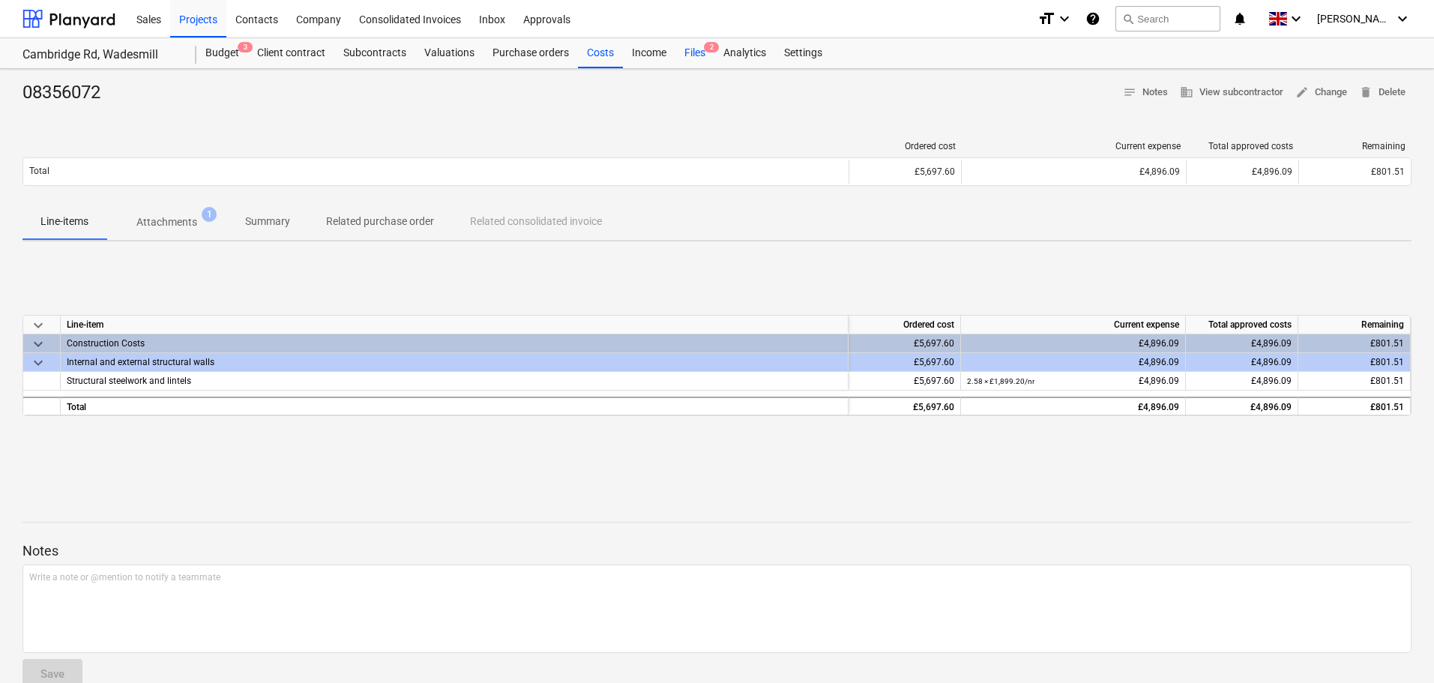
click at [698, 49] on div "Files 2" at bounding box center [694, 53] width 39 height 30
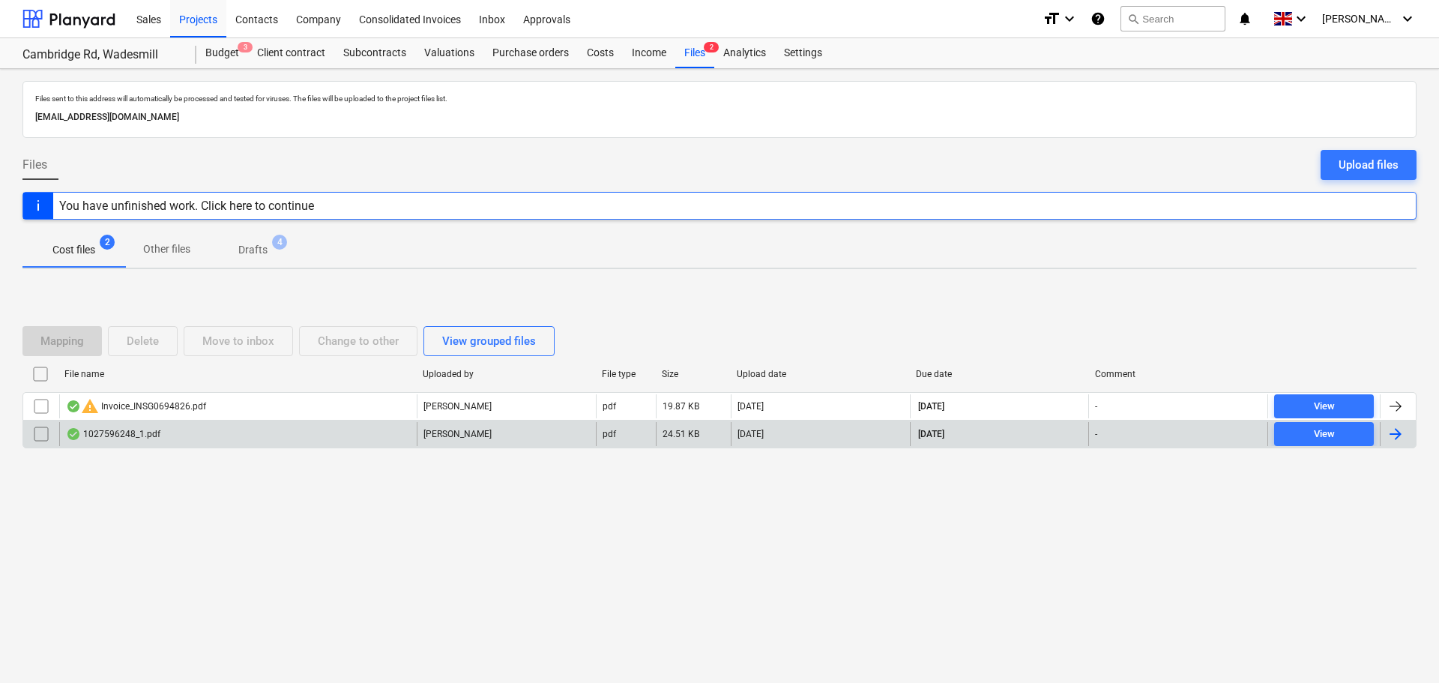
click at [229, 431] on div "1027596248_1.pdf" at bounding box center [238, 434] width 358 height 24
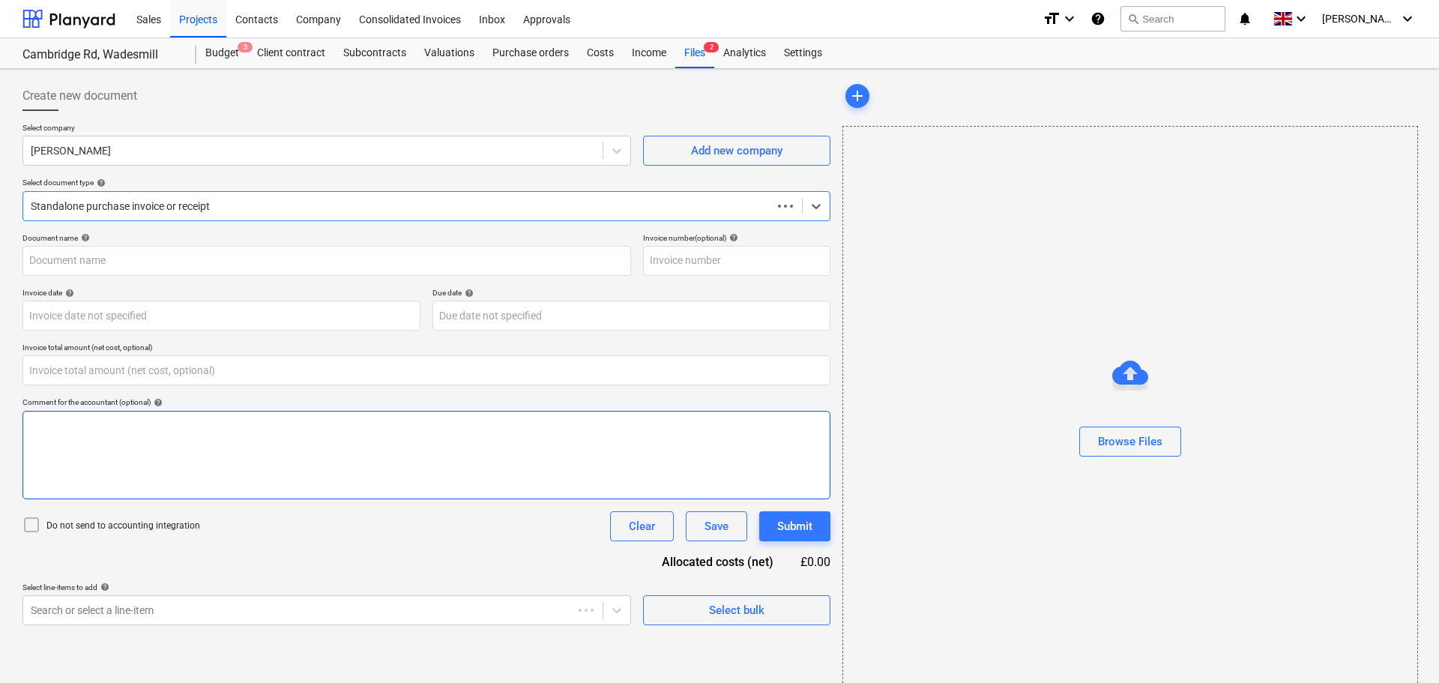
type input "0.00"
type input "1027596248"
type input "[DATE]"
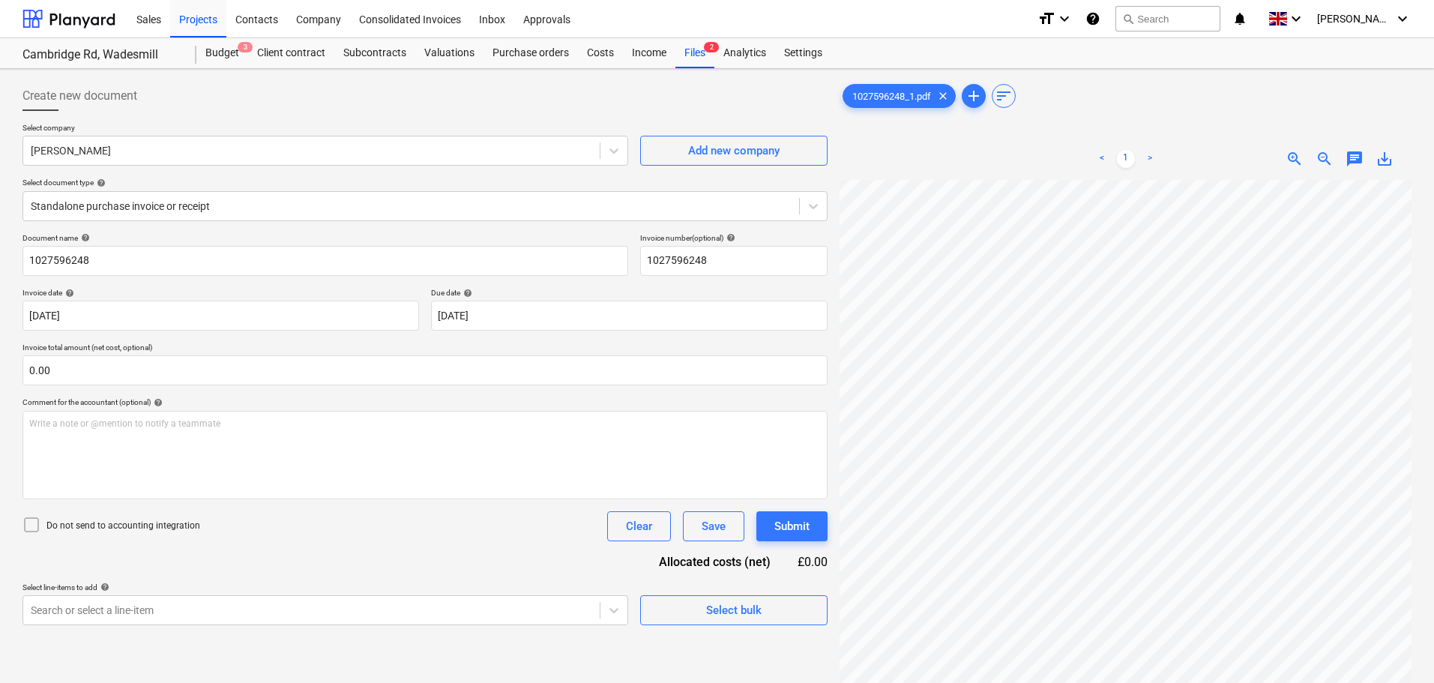
scroll to position [322, 169]
click at [695, 55] on div "Files 2" at bounding box center [694, 53] width 39 height 30
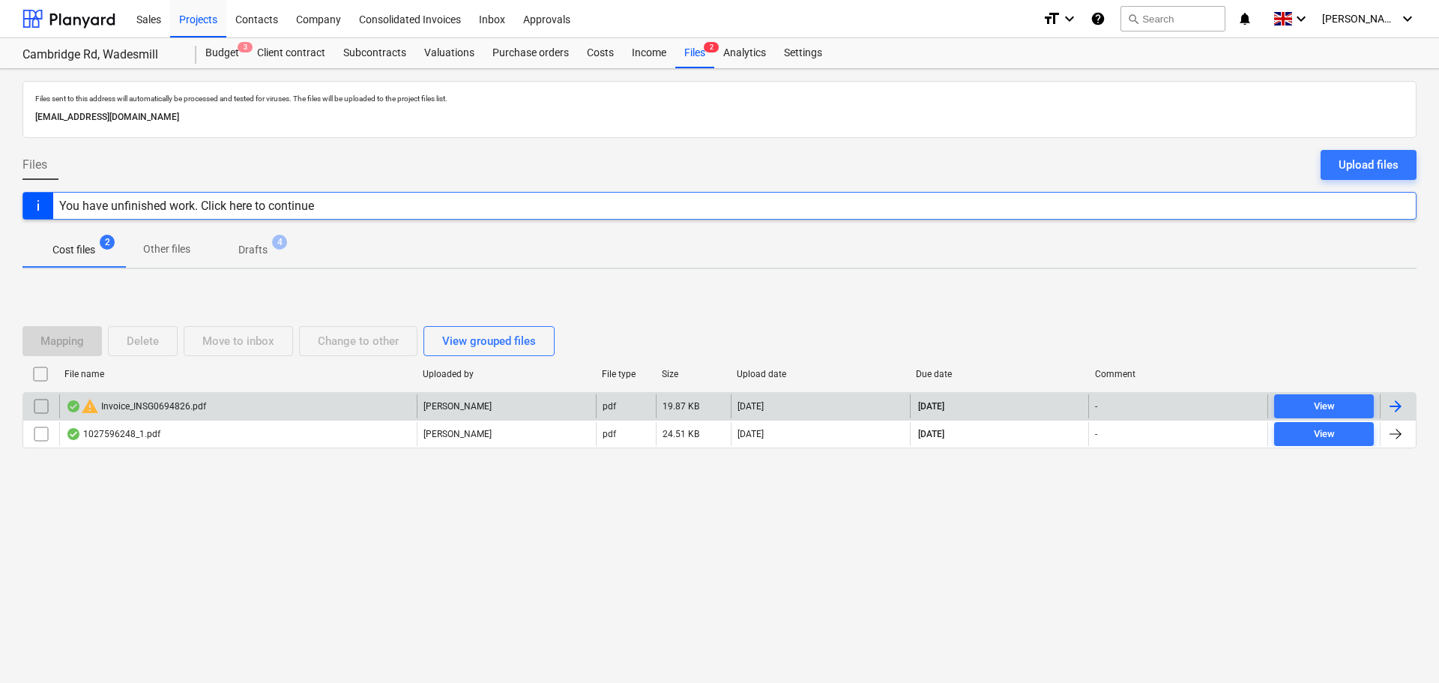
click at [148, 406] on div "warning Invoice_INSG0694826.pdf" at bounding box center [136, 406] width 140 height 18
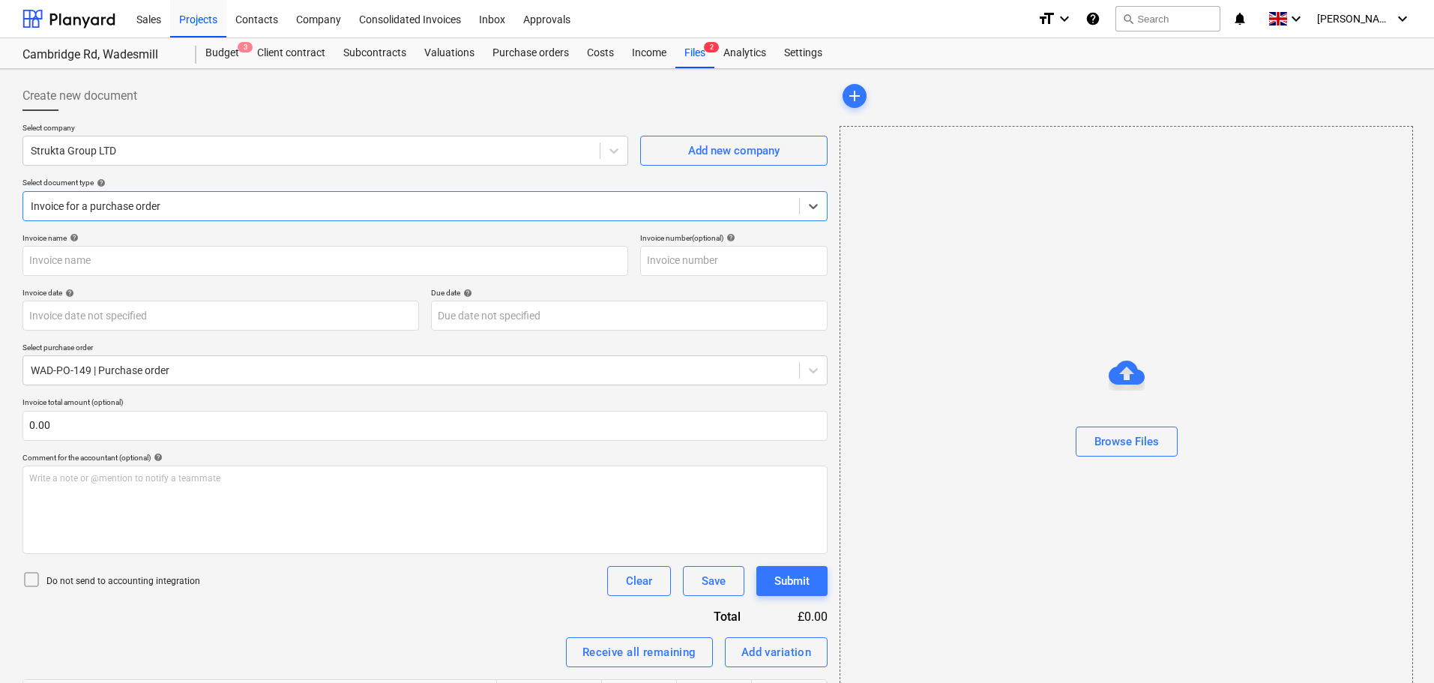
type input "08356072"
type input "[DATE]"
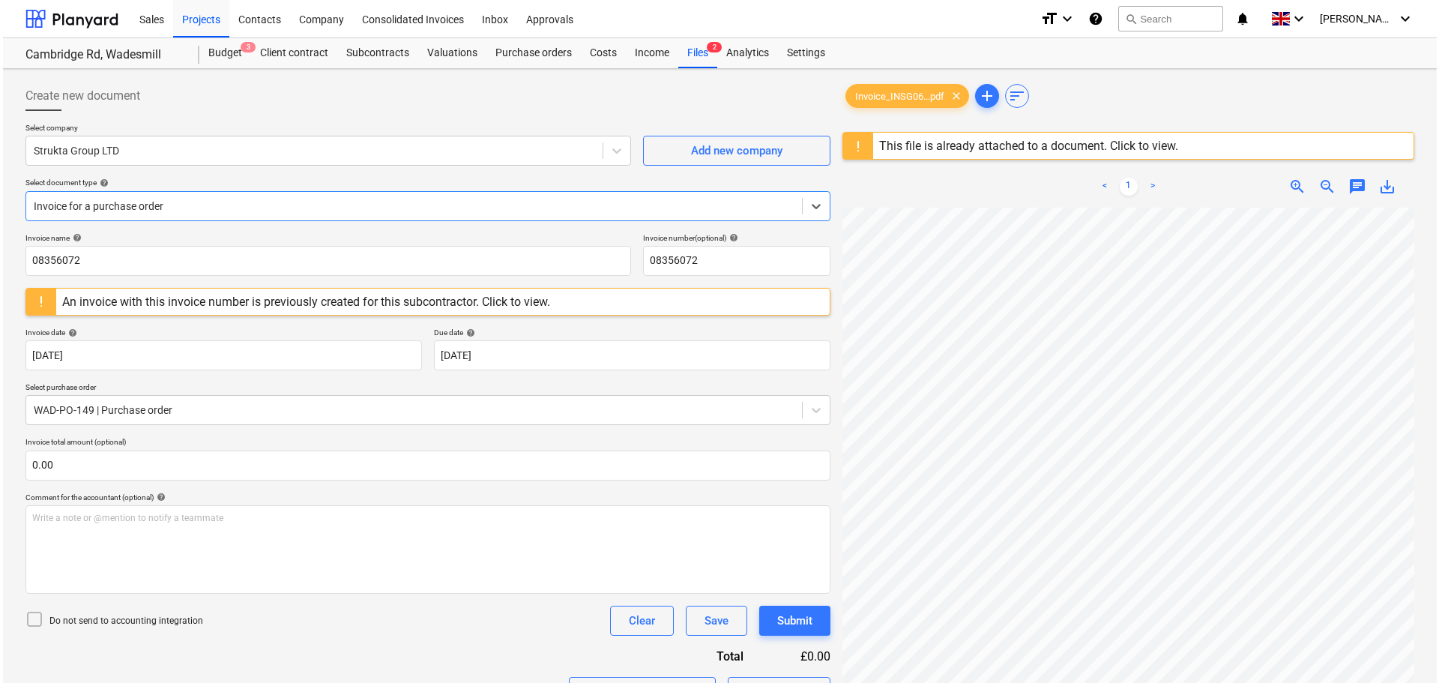
scroll to position [450, 0]
click at [691, 52] on div "Files 2" at bounding box center [694, 53] width 39 height 30
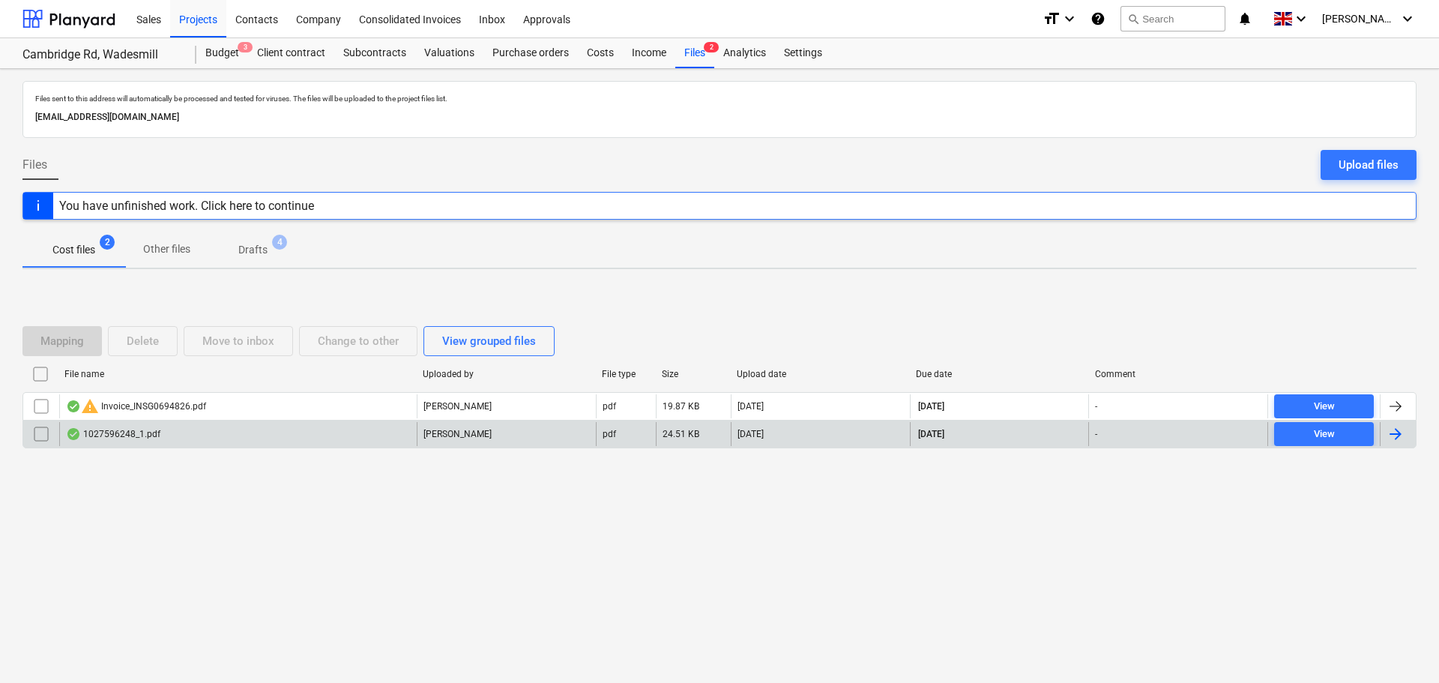
click at [37, 429] on input "checkbox" at bounding box center [41, 434] width 24 height 24
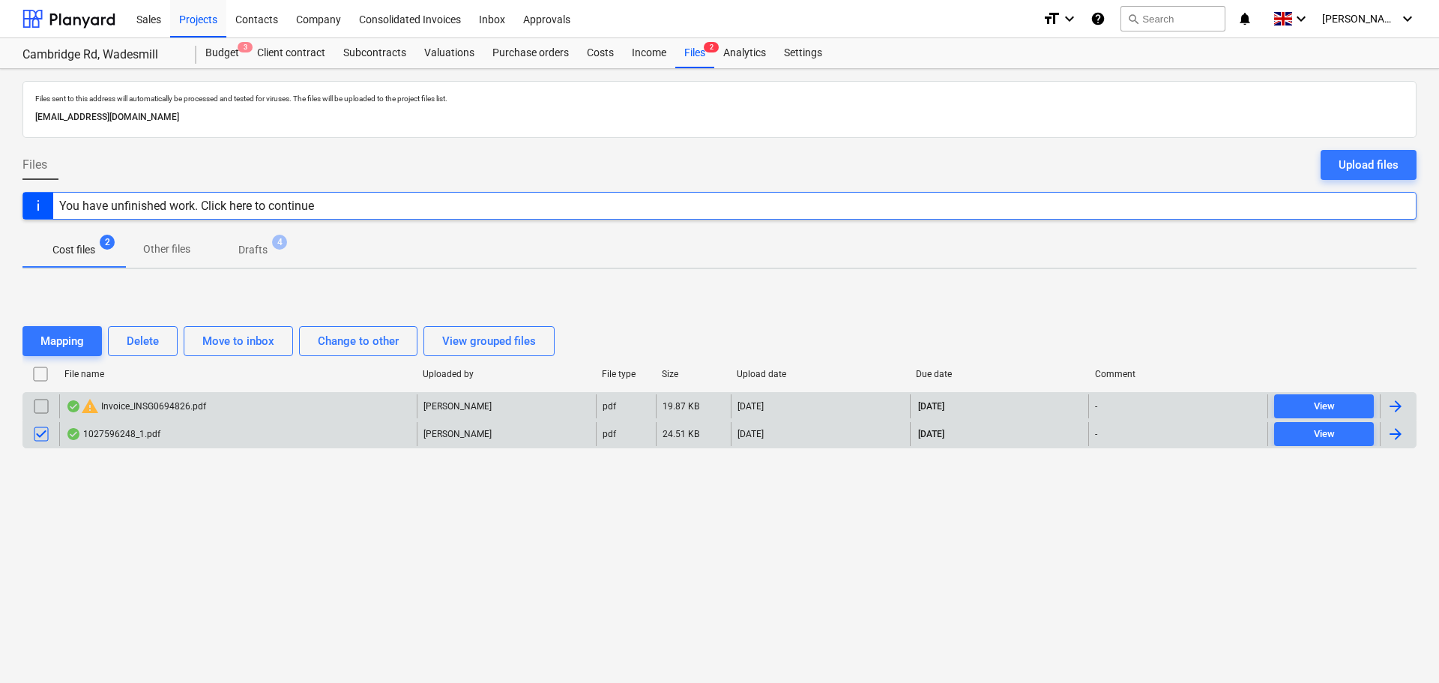
click at [39, 406] on input "checkbox" at bounding box center [41, 406] width 24 height 24
click at [157, 340] on div "Delete" at bounding box center [143, 340] width 32 height 19
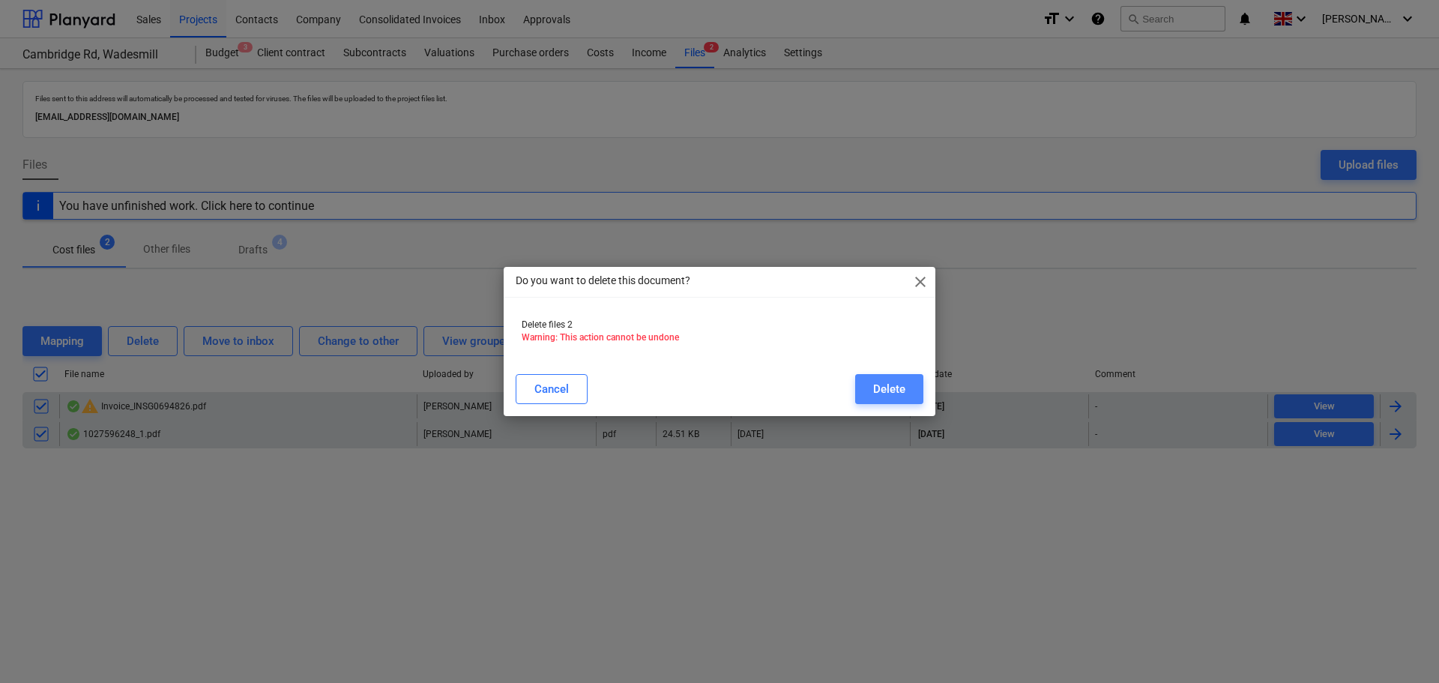
click at [889, 379] on button "Delete" at bounding box center [889, 389] width 68 height 30
